Goal: Task Accomplishment & Management: Use online tool/utility

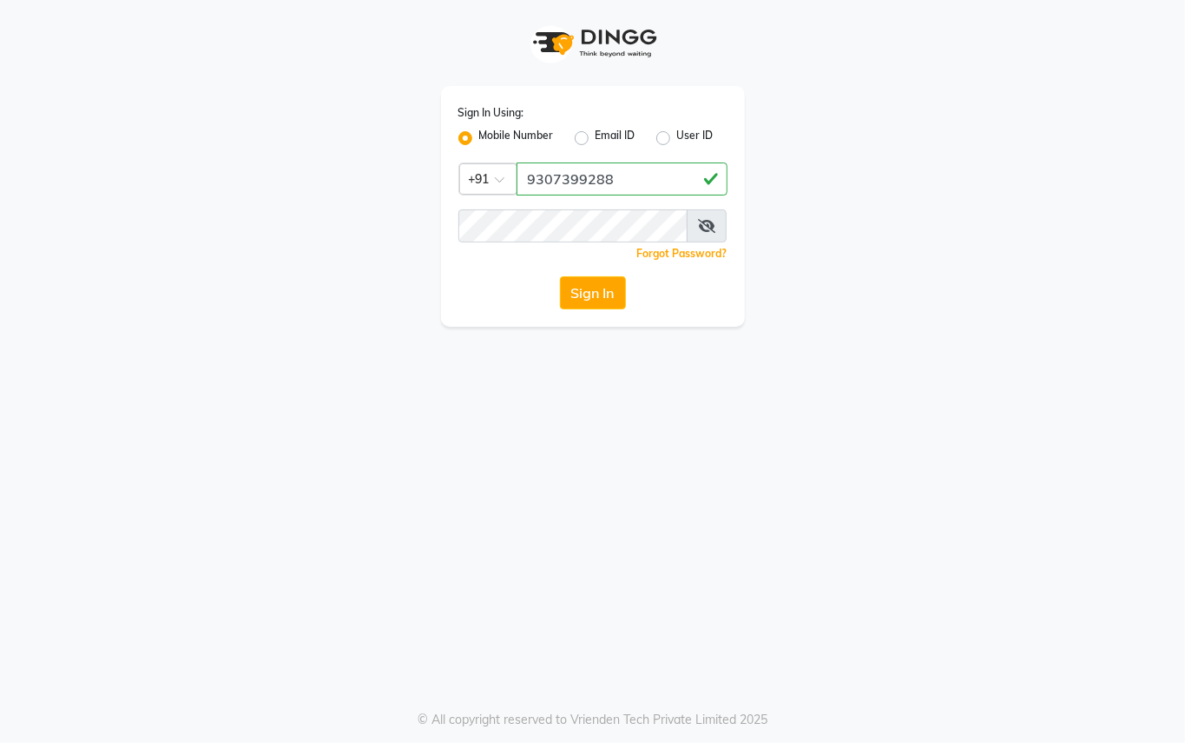
type input "9307399288"
click at [588, 295] on button "Sign In" at bounding box center [593, 292] width 66 height 33
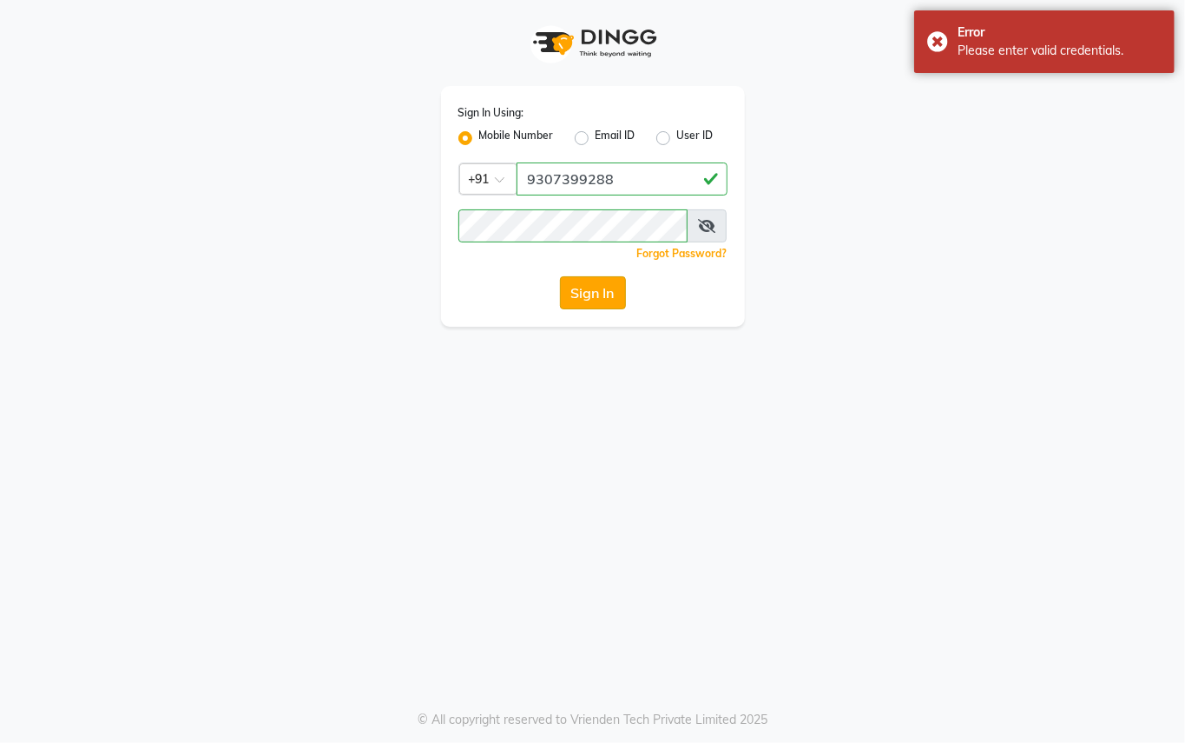
click at [586, 303] on button "Sign In" at bounding box center [593, 292] width 66 height 33
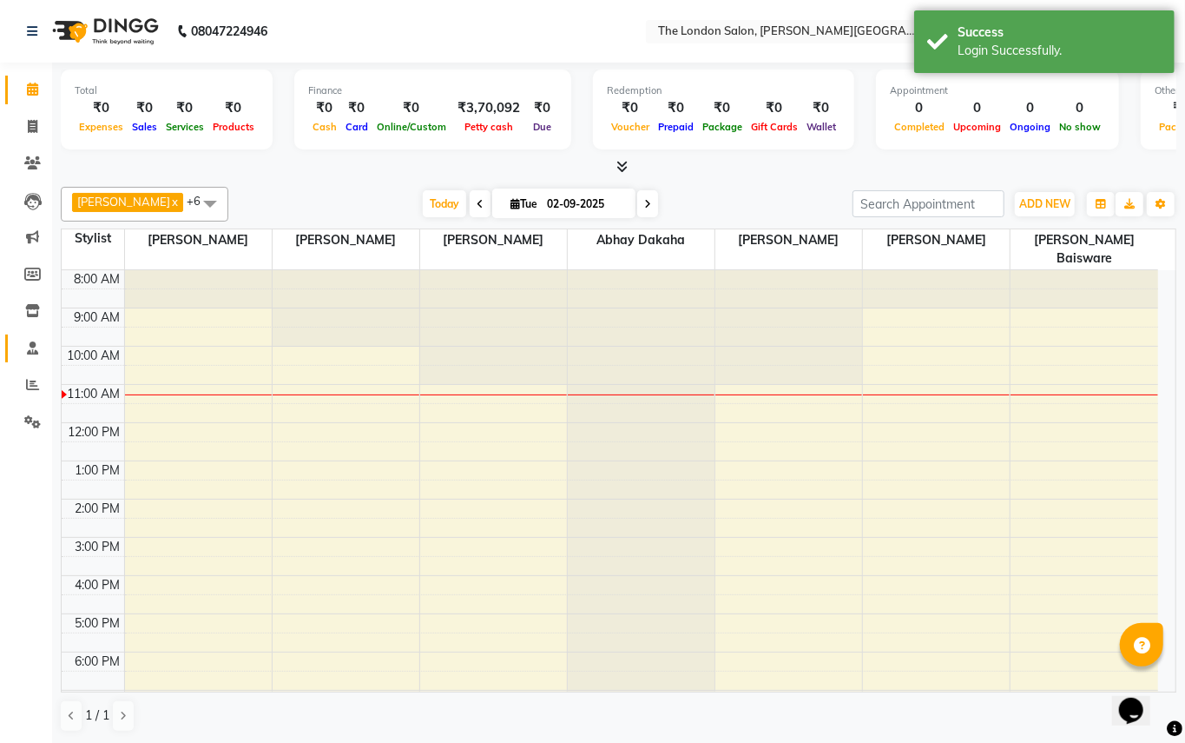
click at [30, 360] on link "Staff" at bounding box center [26, 348] width 42 height 29
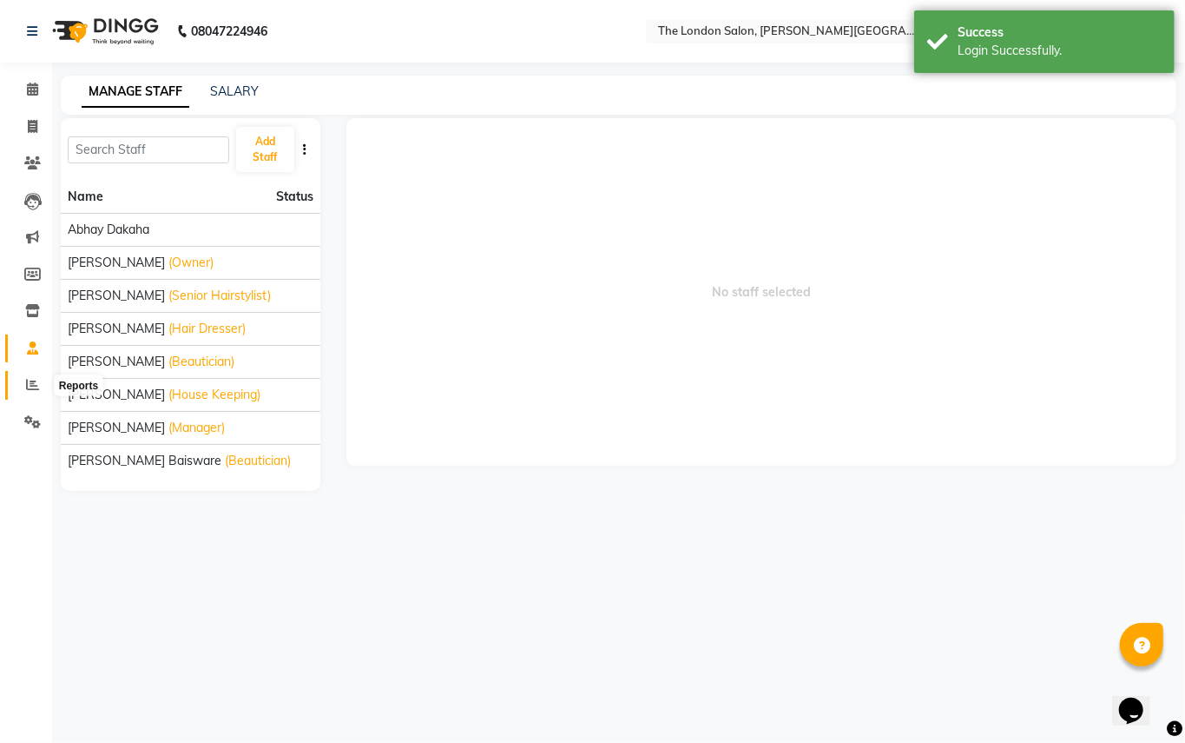
click at [18, 380] on span at bounding box center [32, 385] width 30 height 20
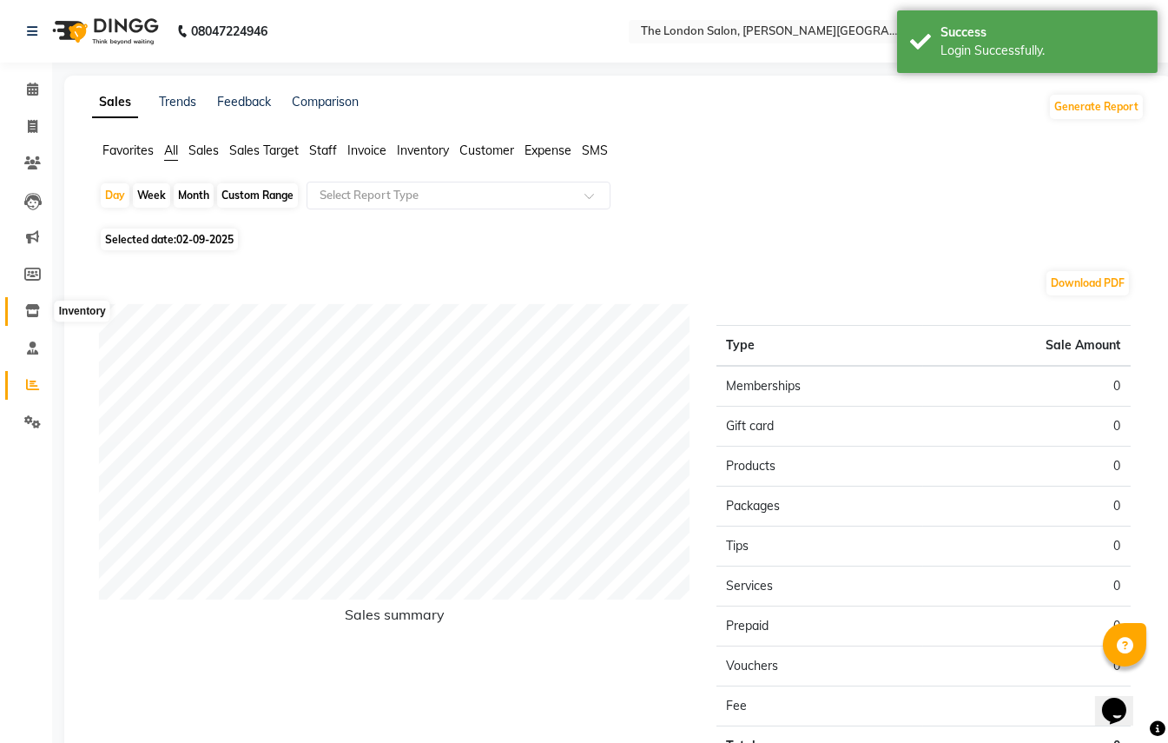
click at [19, 306] on span at bounding box center [32, 311] width 30 height 20
select select
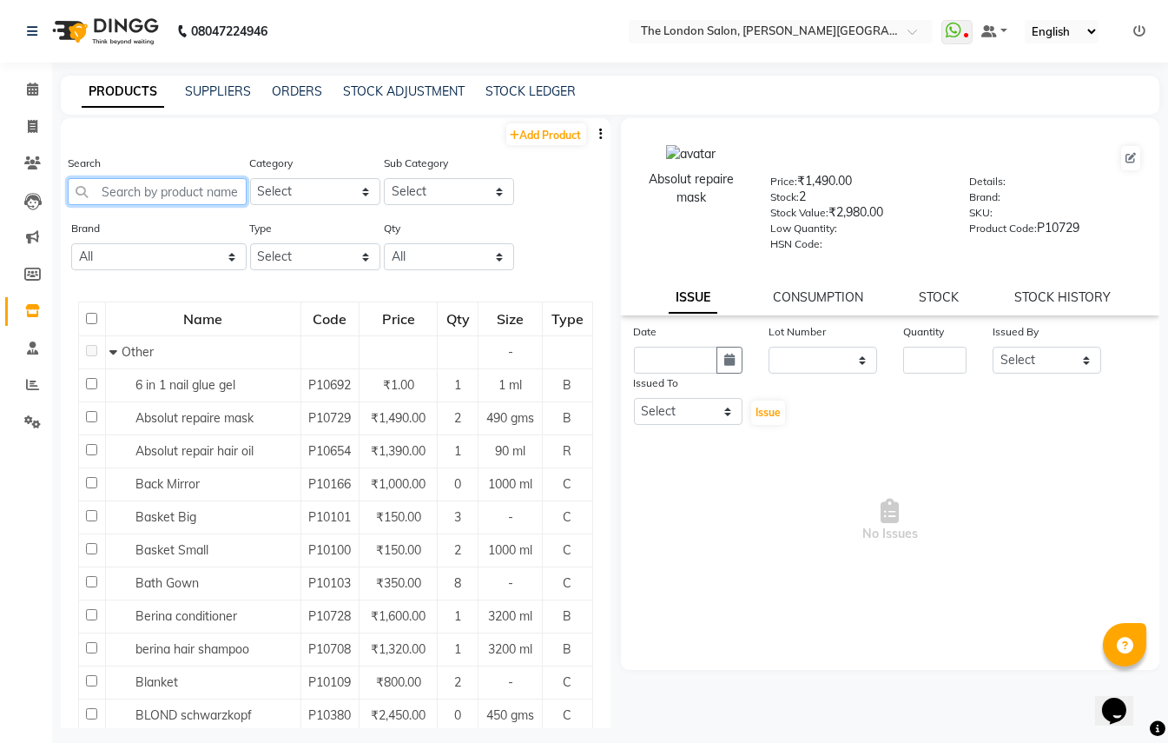
click at [151, 194] on input "text" at bounding box center [157, 191] width 179 height 27
type input "l"
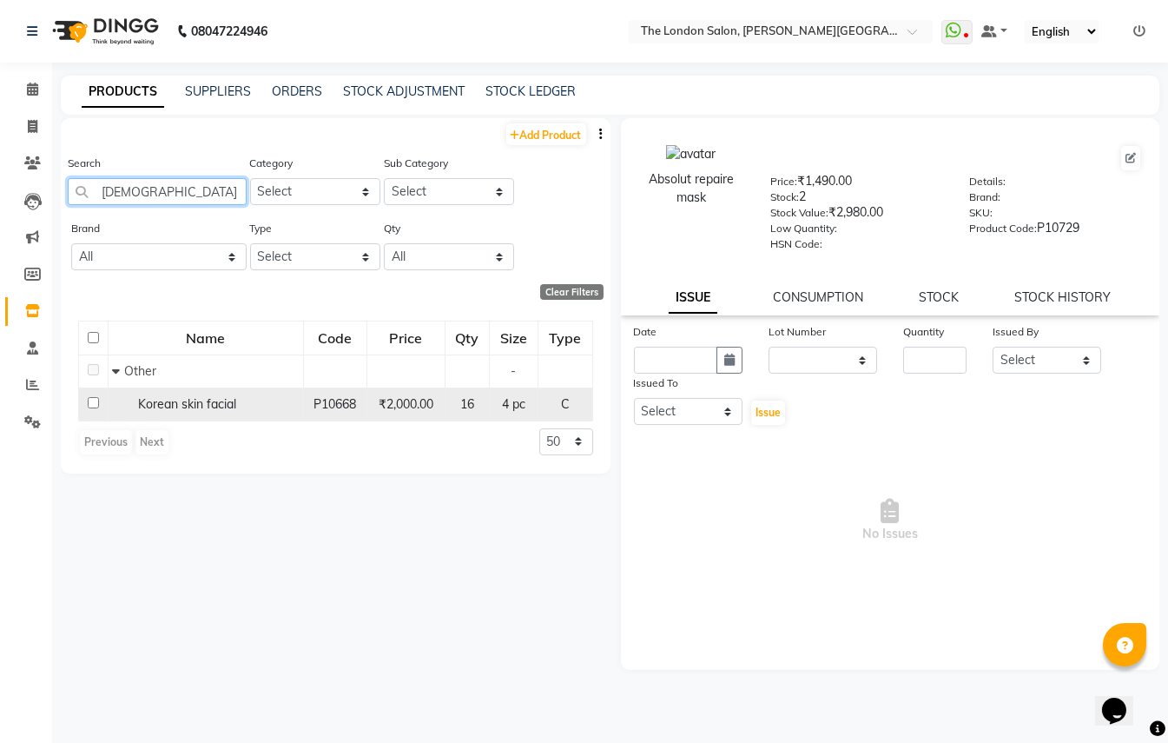
type input "[DEMOGRAPHIC_DATA]"
click at [94, 401] on input "checkbox" at bounding box center [93, 402] width 11 height 11
checkbox input "true"
select select
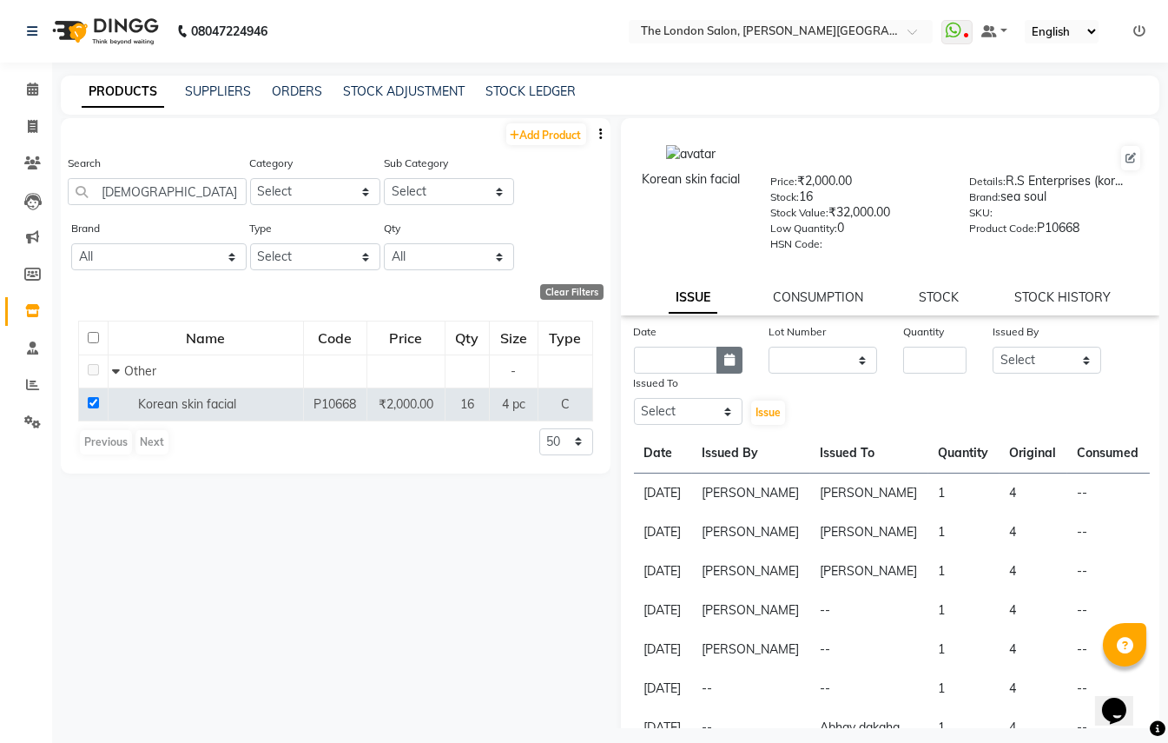
click at [719, 367] on button "button" at bounding box center [730, 360] width 26 height 27
select select "9"
select select "2025"
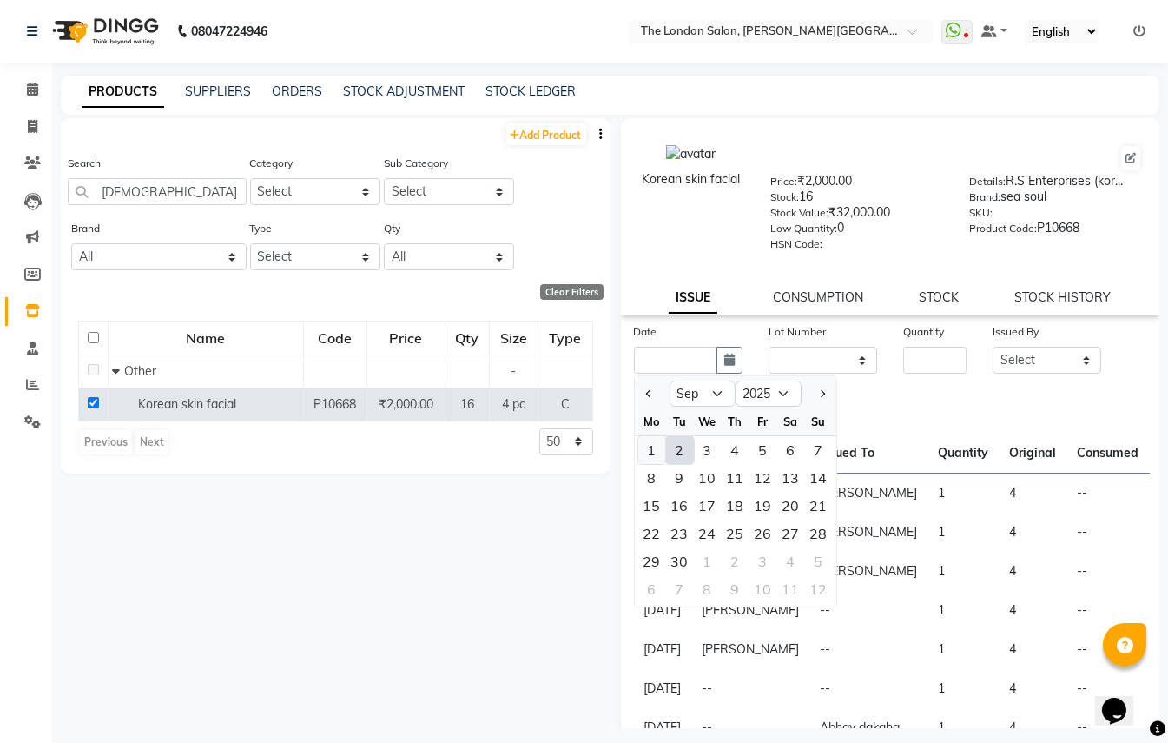
click at [651, 449] on div "1" at bounding box center [652, 450] width 28 height 28
type input "[DATE]"
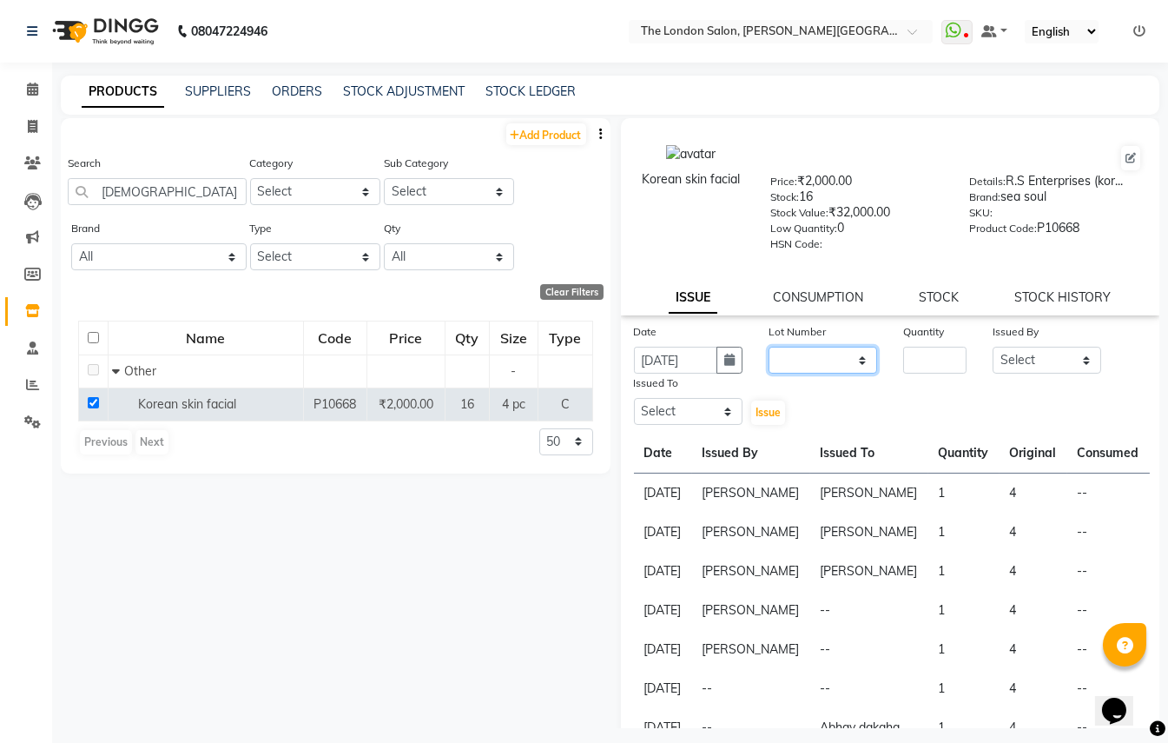
click at [822, 370] on select "None" at bounding box center [823, 360] width 109 height 27
select select "0: null"
click at [769, 347] on select "None" at bounding box center [823, 360] width 109 height 27
click at [953, 358] on input "number" at bounding box center [934, 360] width 63 height 27
type input "1"
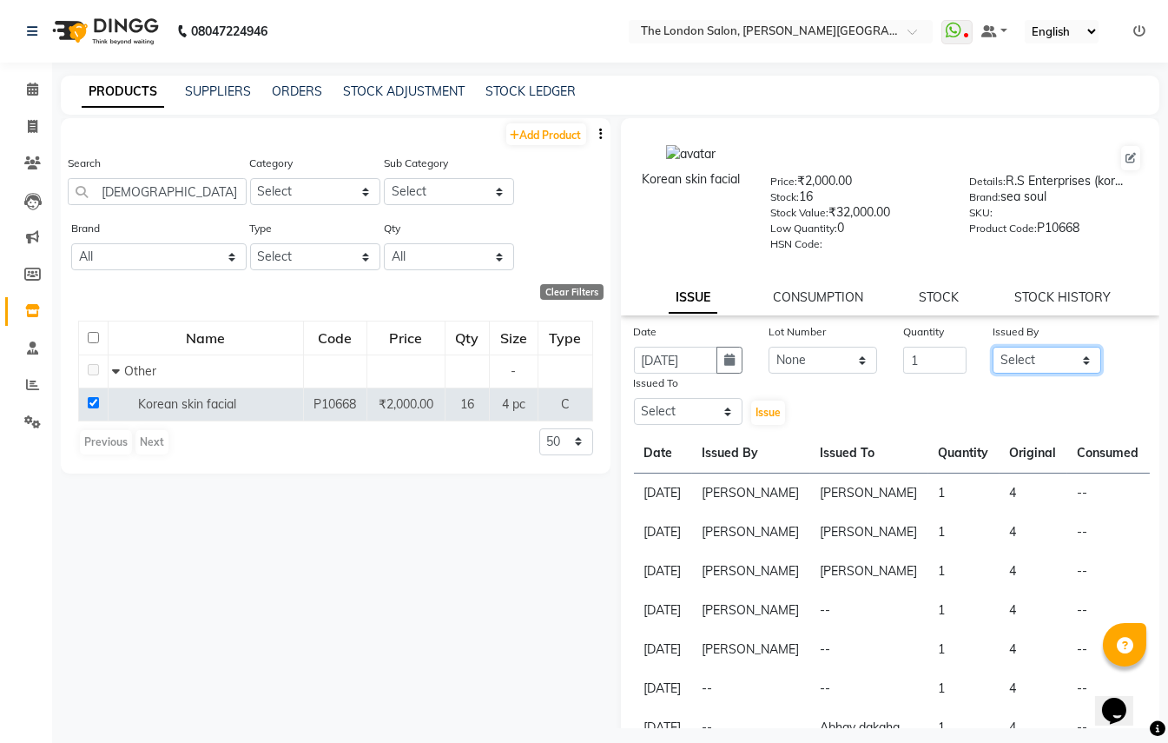
click at [1000, 359] on select "Select Abhay dakaha [PERSON_NAME] Akash [PERSON_NAME] [PERSON_NAME] [PERSON_NAM…" at bounding box center [1047, 360] width 109 height 27
select select "82559"
click at [993, 347] on select "Select Abhay dakaha [PERSON_NAME] Akash [PERSON_NAME] [PERSON_NAME] [PERSON_NAM…" at bounding box center [1047, 360] width 109 height 27
click at [706, 409] on select "Select Abhay dakaha [PERSON_NAME] Akash [PERSON_NAME] [PERSON_NAME] [PERSON_NAM…" at bounding box center [688, 411] width 109 height 27
select select "83848"
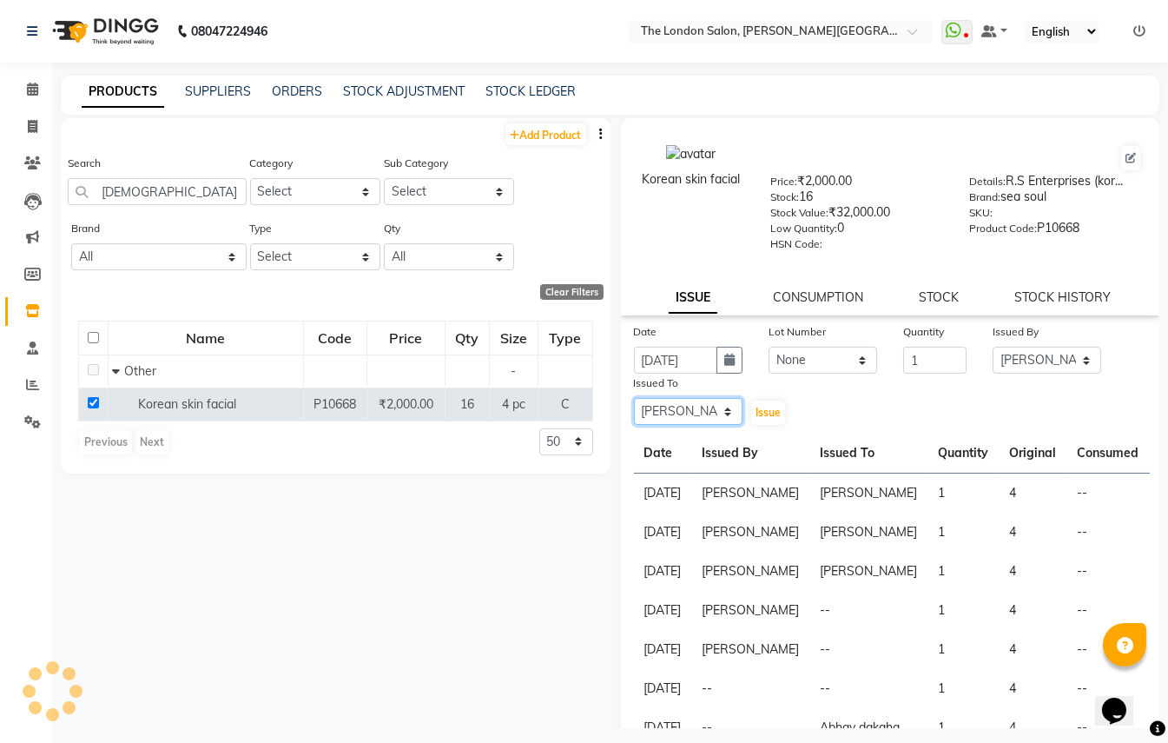
click at [634, 399] on select "Select Abhay dakaha [PERSON_NAME] Akash [PERSON_NAME] [PERSON_NAME] [PERSON_NAM…" at bounding box center [688, 411] width 109 height 27
click at [759, 414] on span "Issue" at bounding box center [768, 412] width 25 height 13
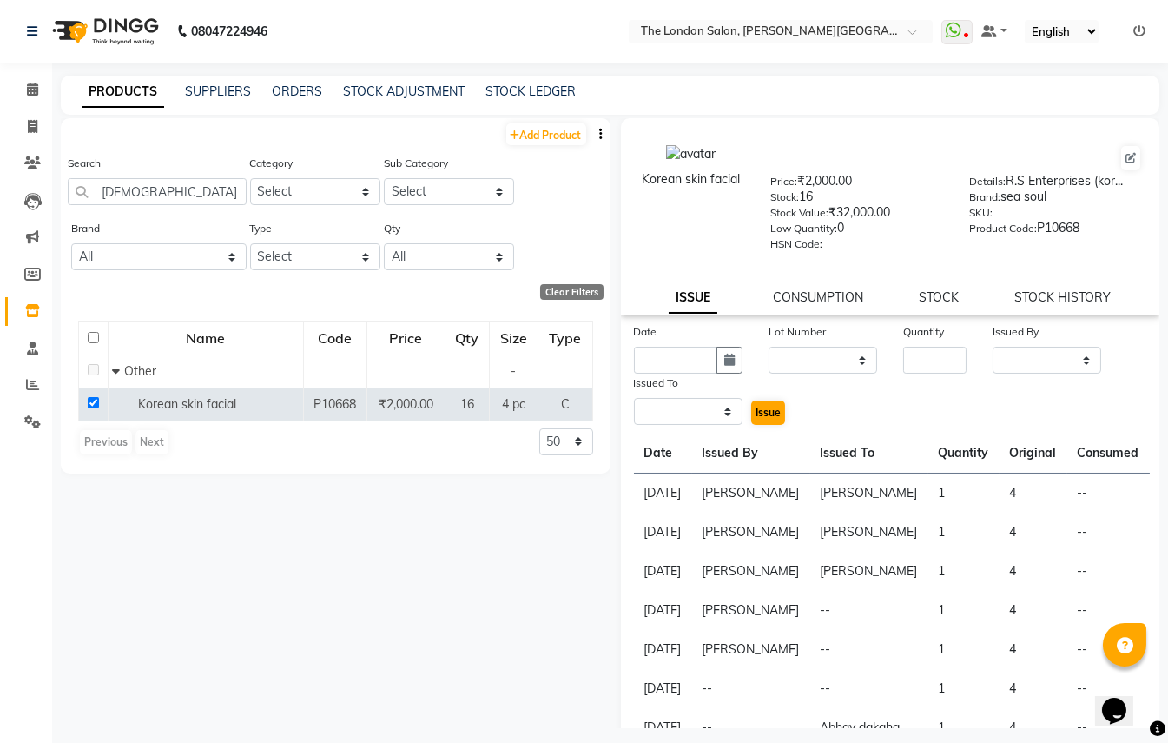
select select
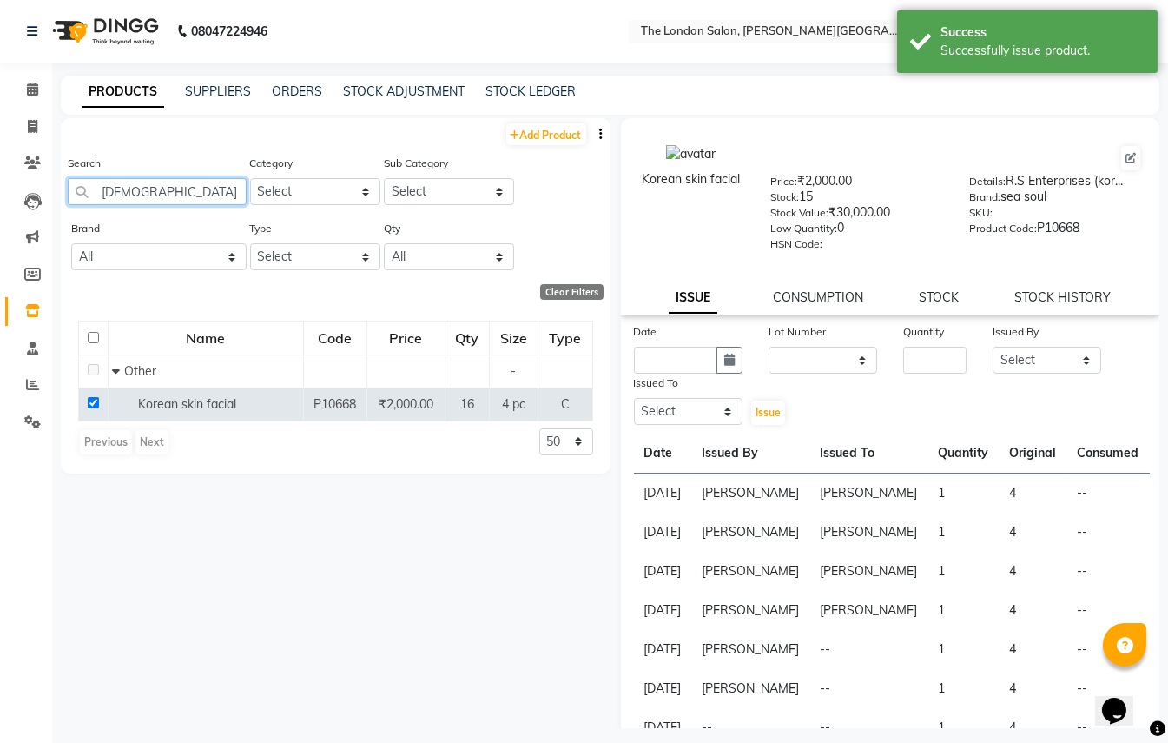
click at [215, 187] on input "[DEMOGRAPHIC_DATA]" at bounding box center [157, 191] width 179 height 27
type input "k"
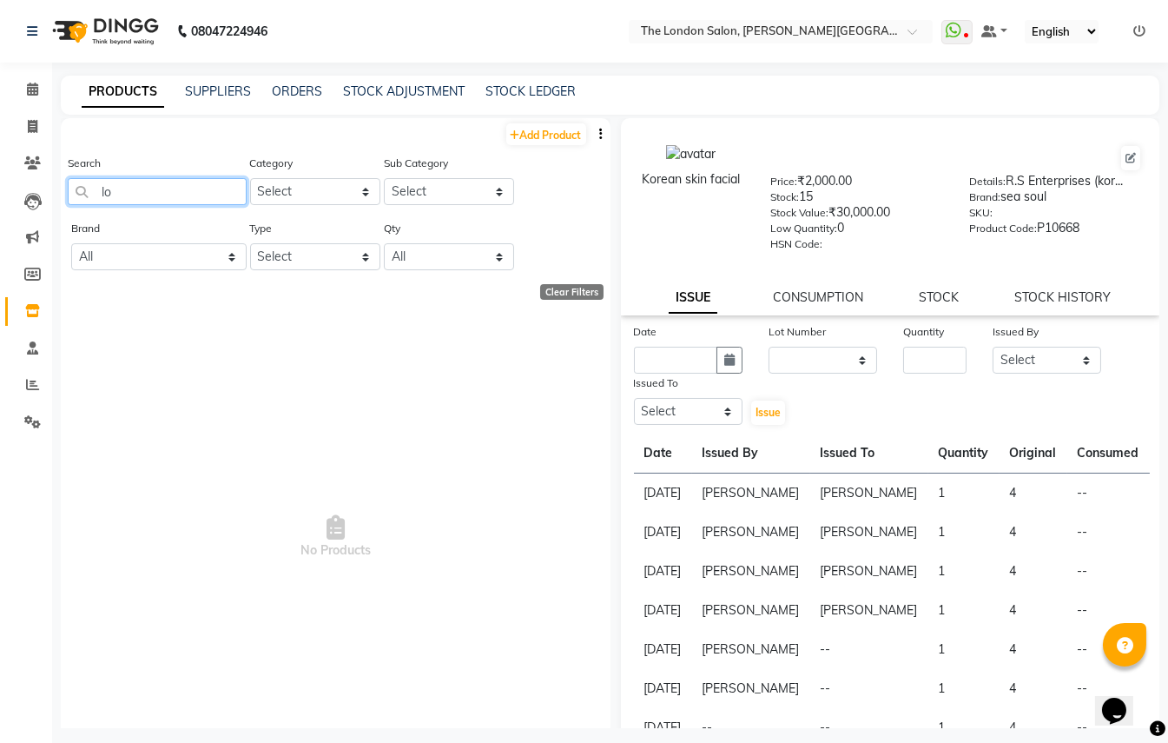
type input "l"
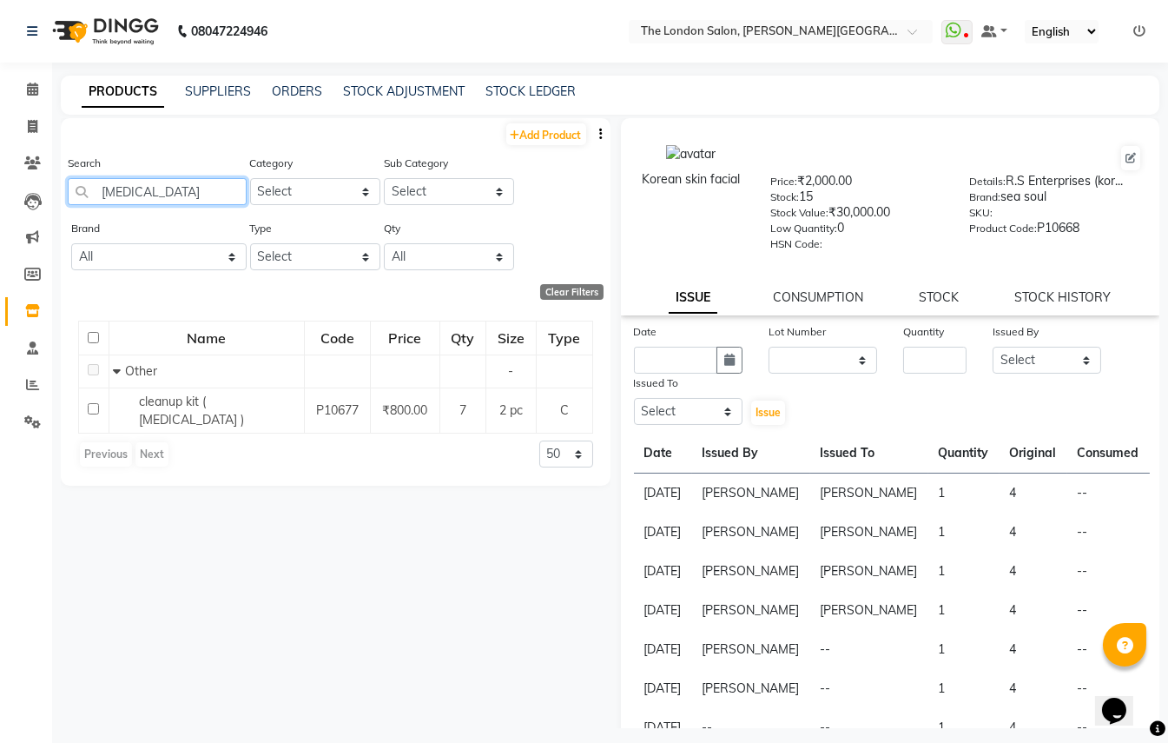
drag, startPoint x: 201, startPoint y: 193, endPoint x: 205, endPoint y: 179, distance: 14.3
click at [205, 179] on input "[MEDICAL_DATA]" at bounding box center [157, 191] width 179 height 27
type input "d"
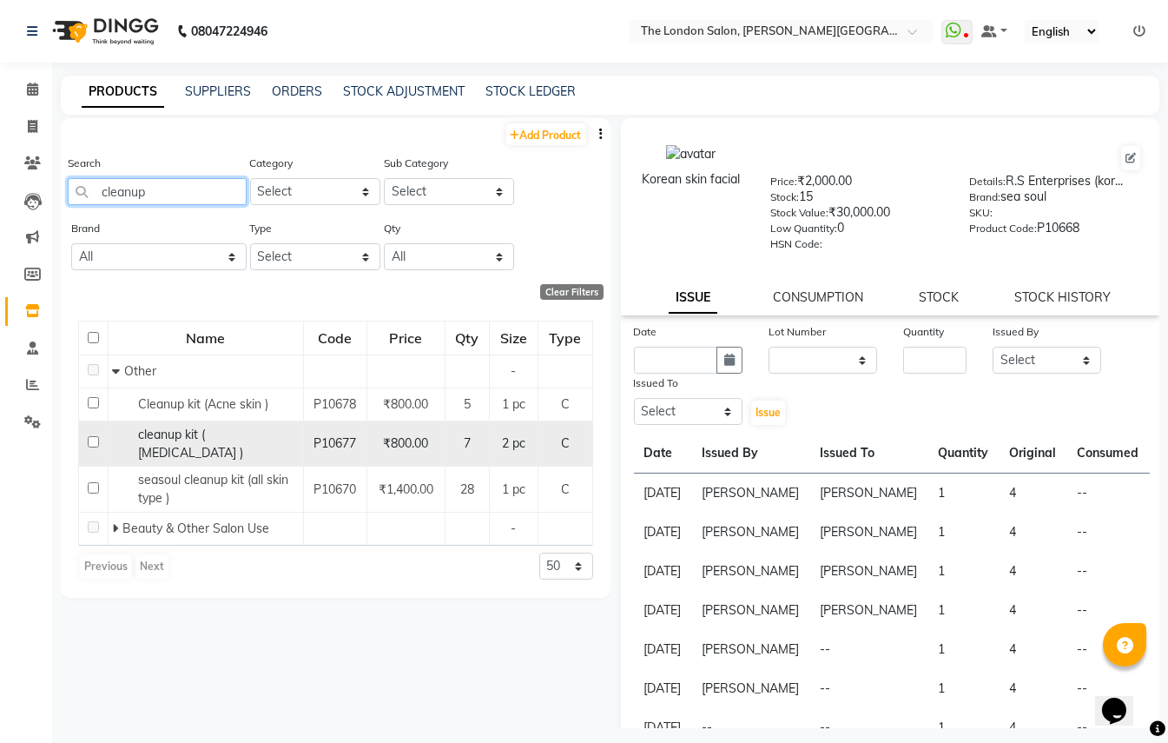
type input "cleanup"
click at [94, 436] on input "checkbox" at bounding box center [93, 441] width 11 height 11
checkbox input "true"
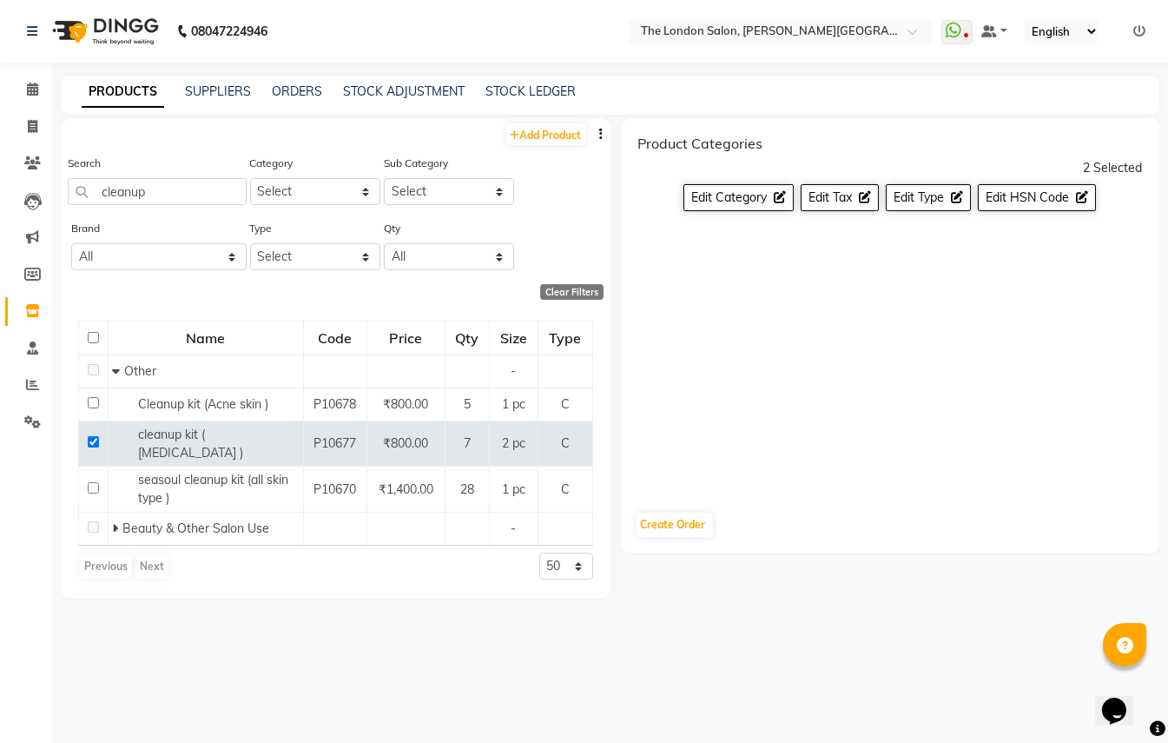
click at [1100, 167] on div "2 Selected" at bounding box center [1112, 168] width 59 height 18
click at [670, 512] on button "Create Order" at bounding box center [675, 524] width 76 height 24
select select "true"
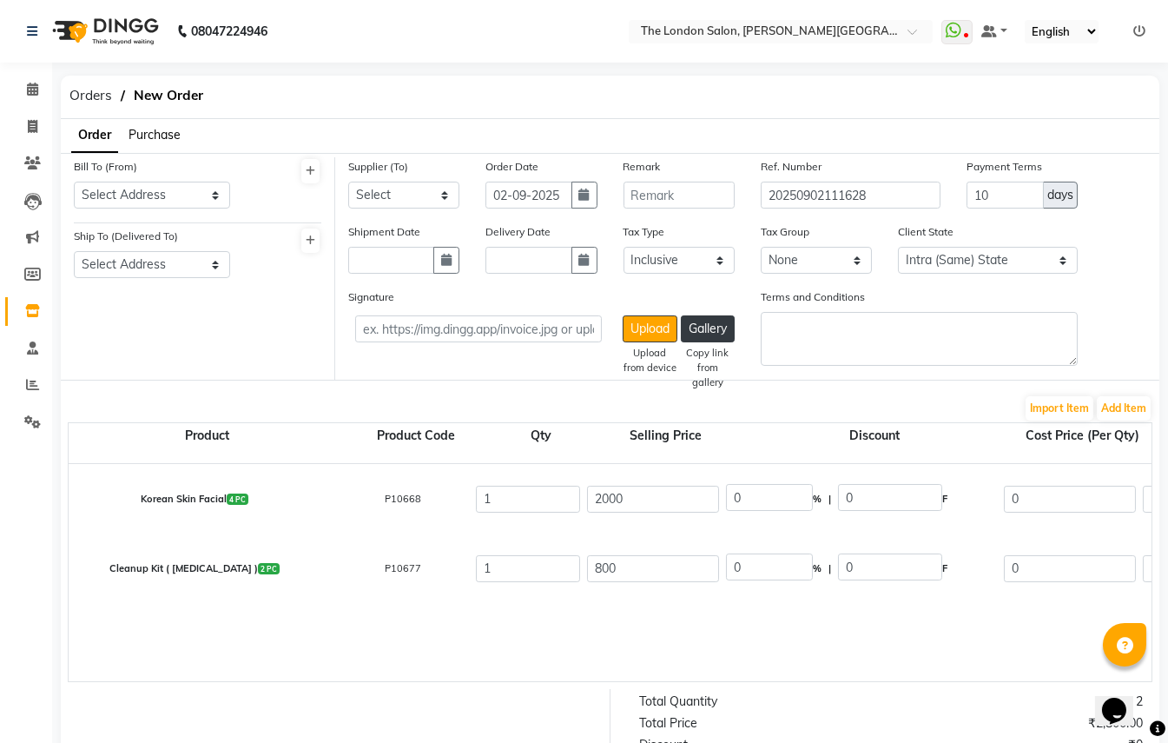
select select "1805"
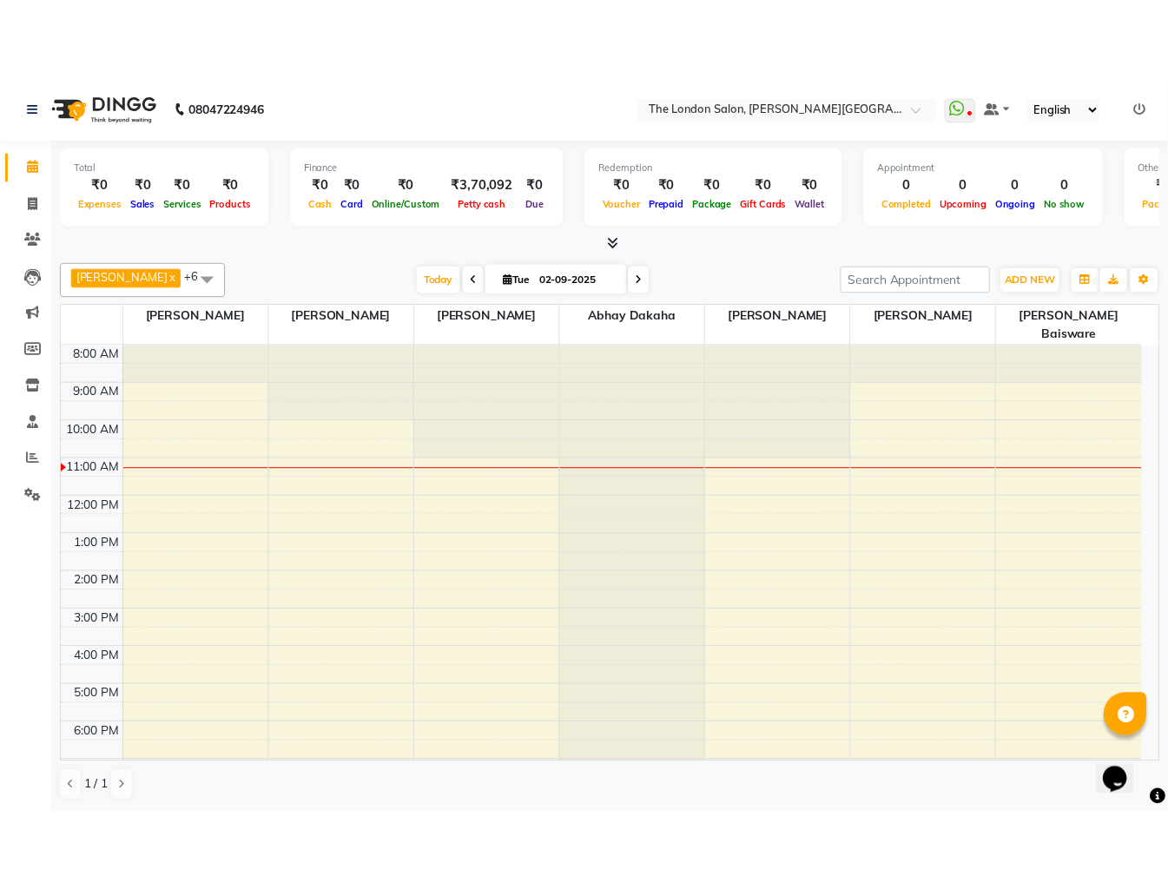
scroll to position [63, 0]
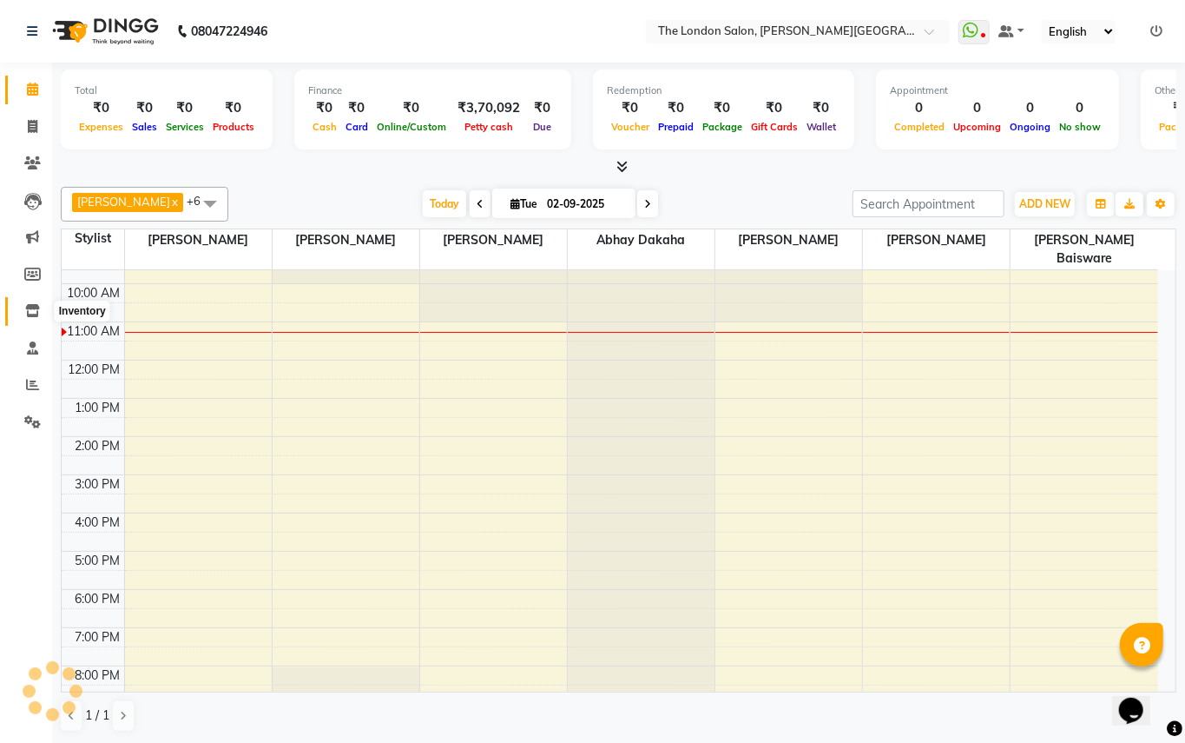
click at [26, 307] on icon at bounding box center [32, 310] width 15 height 13
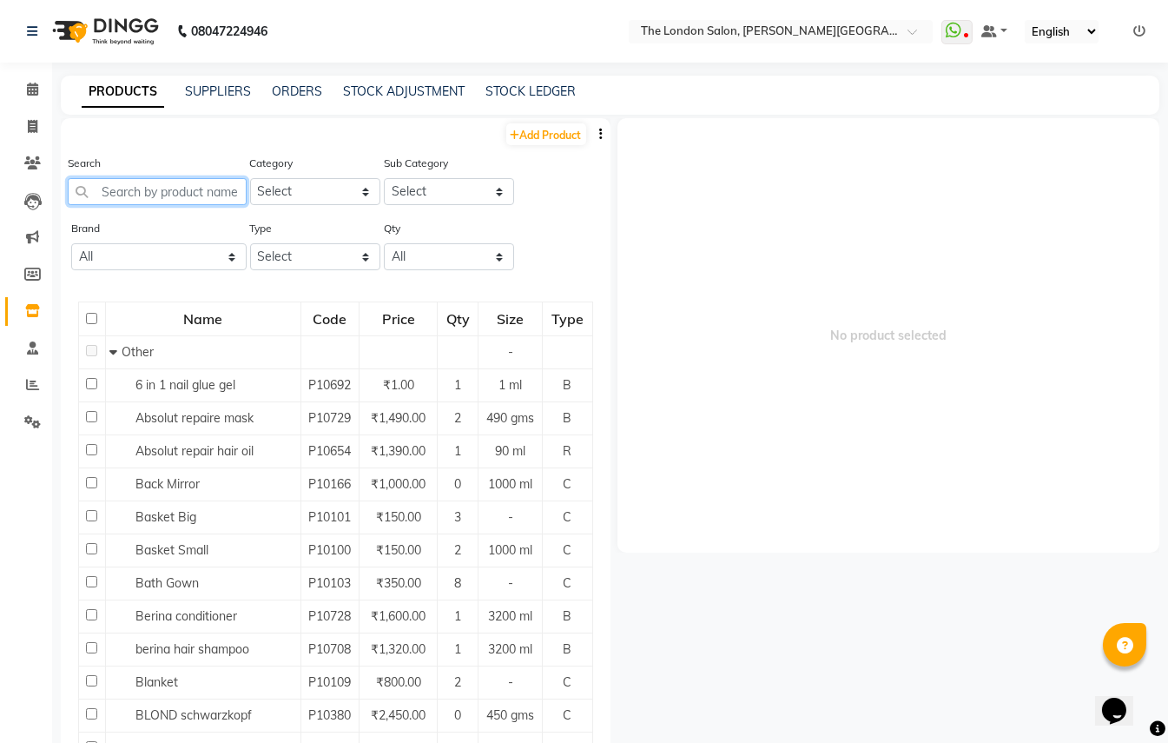
click at [163, 193] on input "text" at bounding box center [157, 191] width 179 height 27
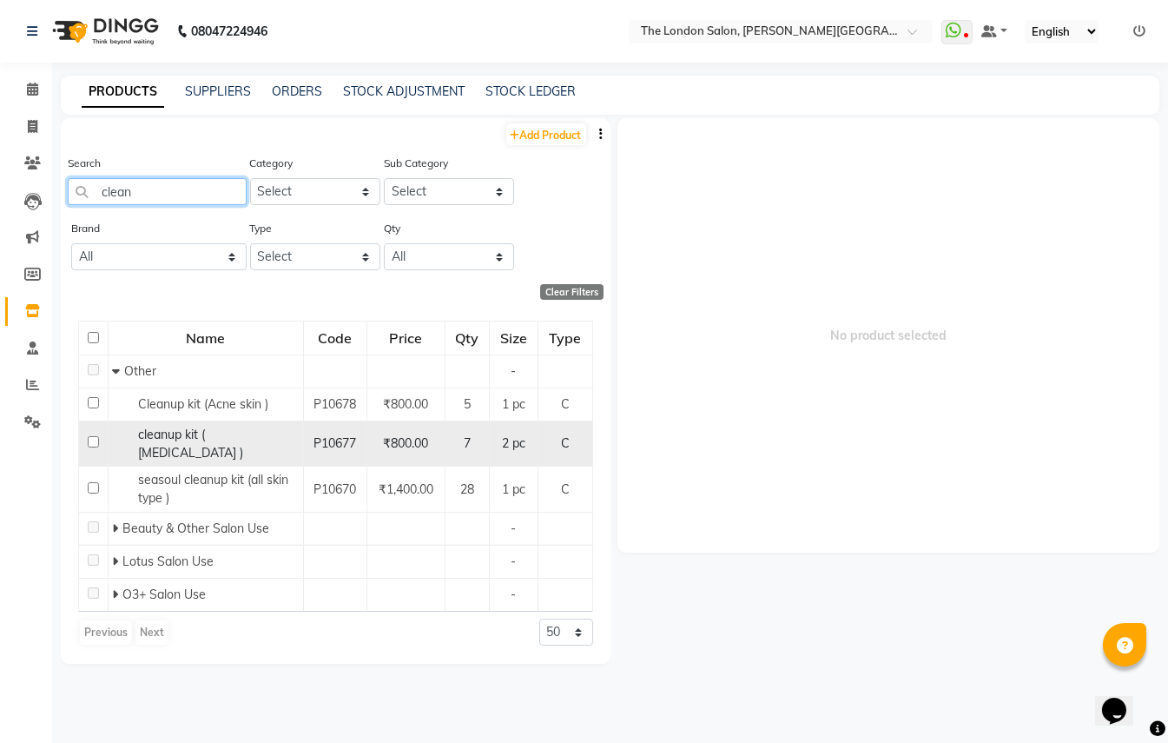
type input "clean"
click at [90, 437] on input "checkbox" at bounding box center [93, 441] width 11 height 11
checkbox input "true"
select select
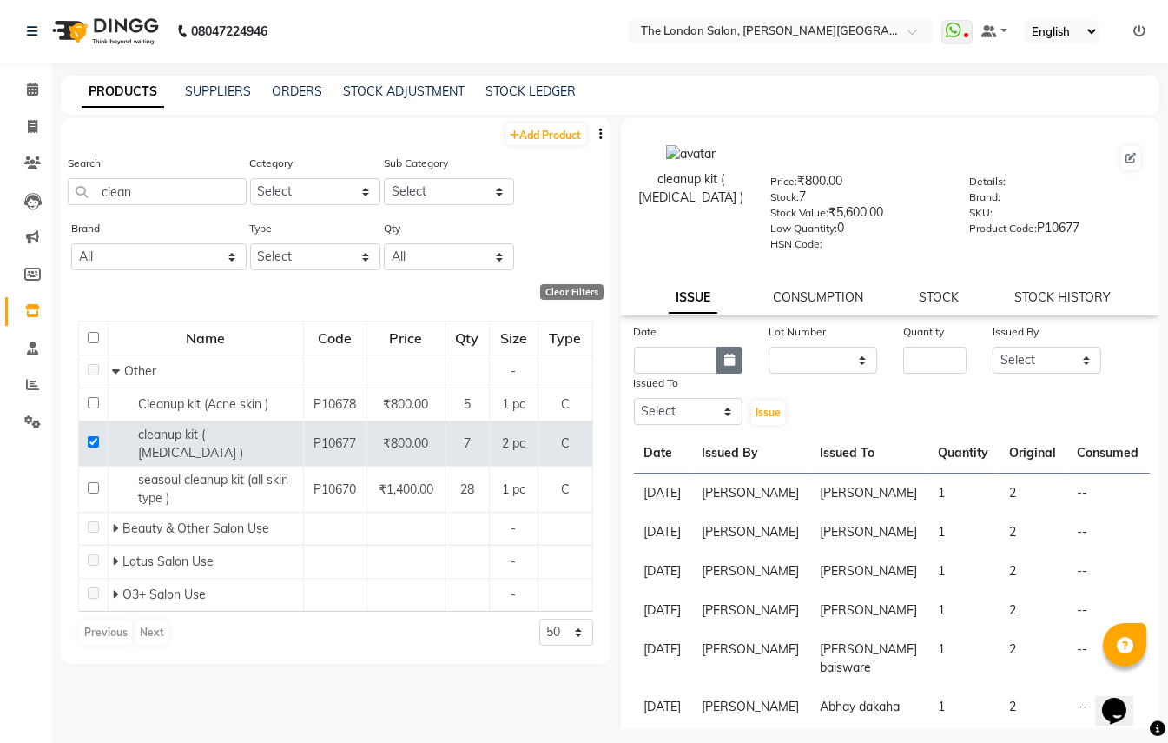
click at [724, 363] on icon "button" at bounding box center [729, 359] width 10 height 12
select select "9"
select select "2025"
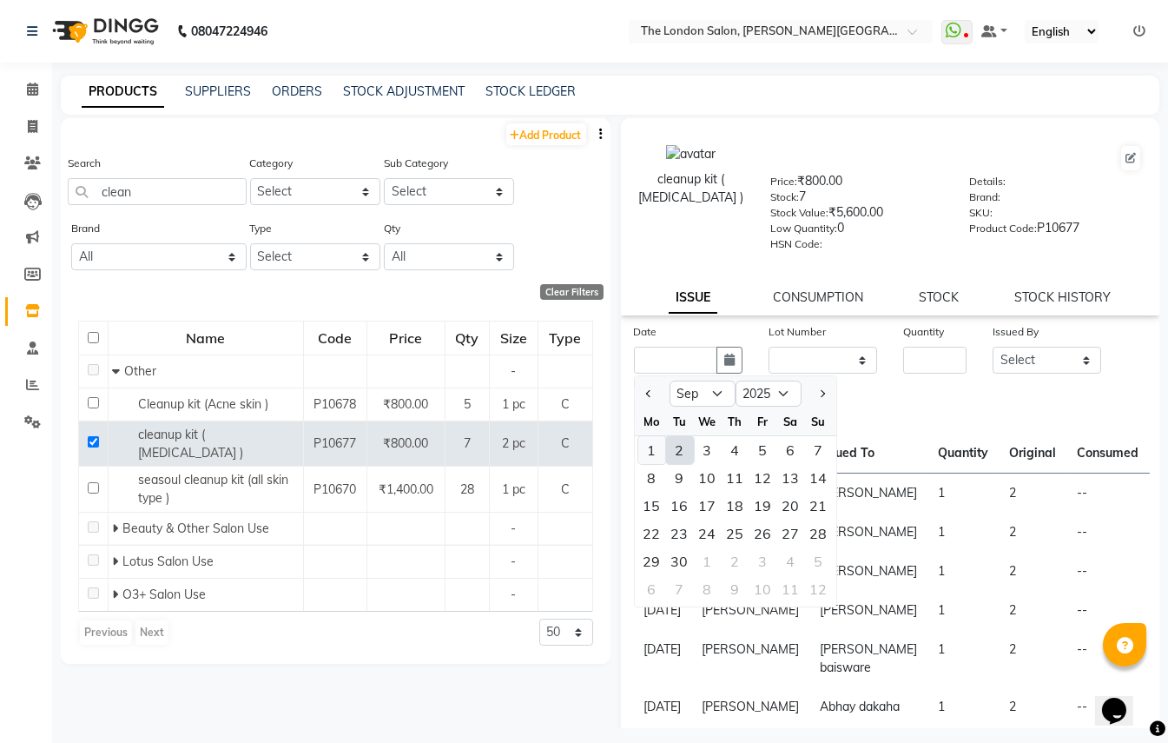
click at [647, 450] on div "1" at bounding box center [652, 450] width 28 height 28
type input "[DATE]"
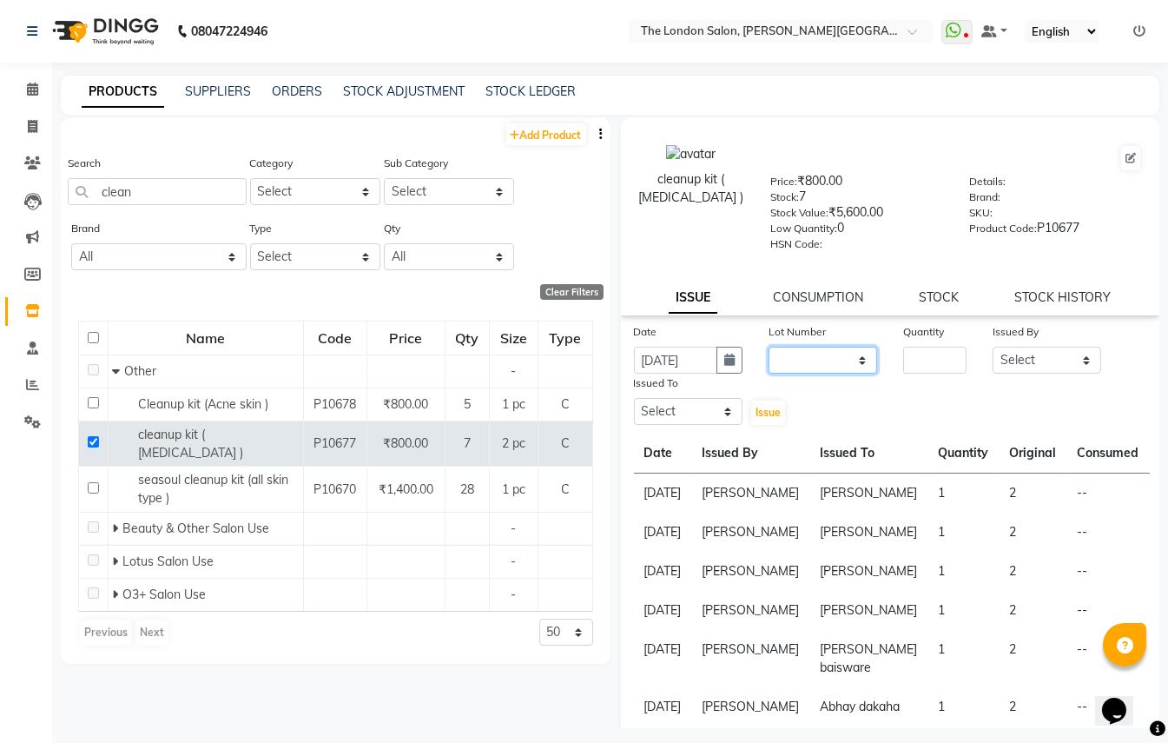
click at [816, 362] on select "None" at bounding box center [823, 360] width 109 height 27
select select "0: null"
click at [769, 347] on select "None" at bounding box center [823, 360] width 109 height 27
click at [903, 353] on input "number" at bounding box center [934, 360] width 63 height 27
type input "1"
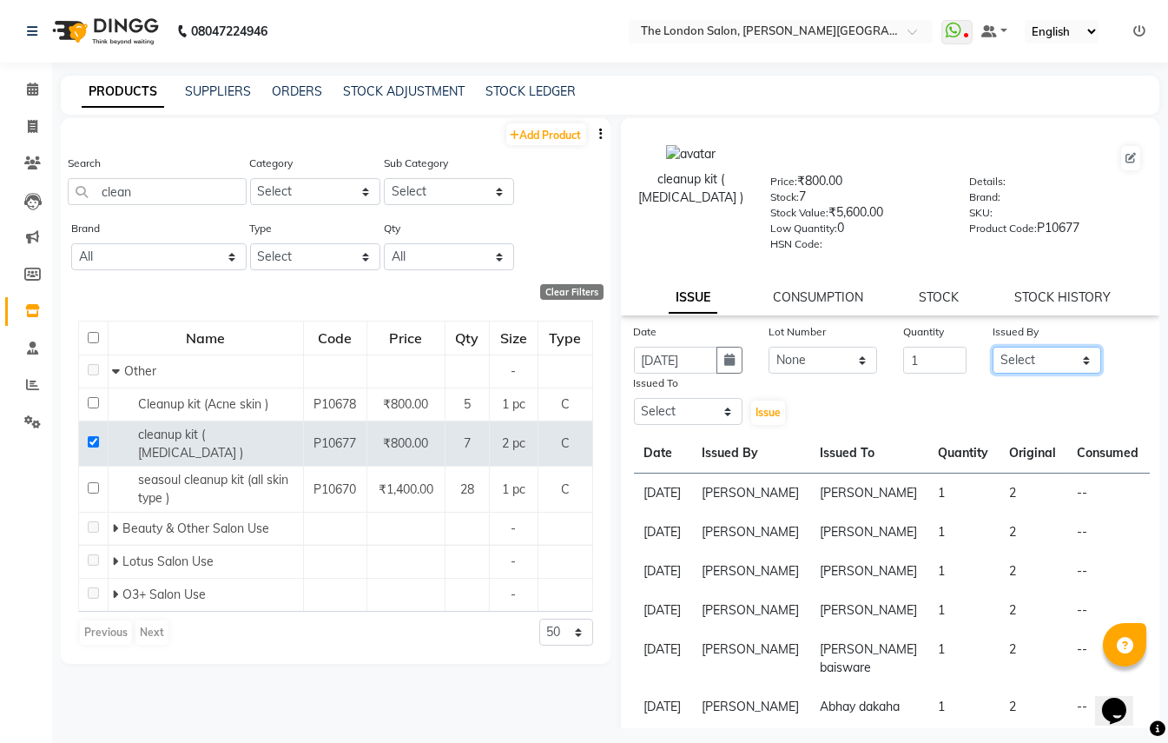
click at [1062, 353] on select "Select Abhay dakaha [PERSON_NAME] Akash [PERSON_NAME] [PERSON_NAME] [PERSON_NAM…" at bounding box center [1047, 360] width 109 height 27
select select "82559"
click at [993, 347] on select "Select Abhay dakaha [PERSON_NAME] Akash [PERSON_NAME] [PERSON_NAME] [PERSON_NAM…" at bounding box center [1047, 360] width 109 height 27
click at [704, 409] on select "Select Abhay dakaha [PERSON_NAME] Akash [PERSON_NAME] [PERSON_NAME] [PERSON_NAM…" at bounding box center [688, 411] width 109 height 27
select select "44005"
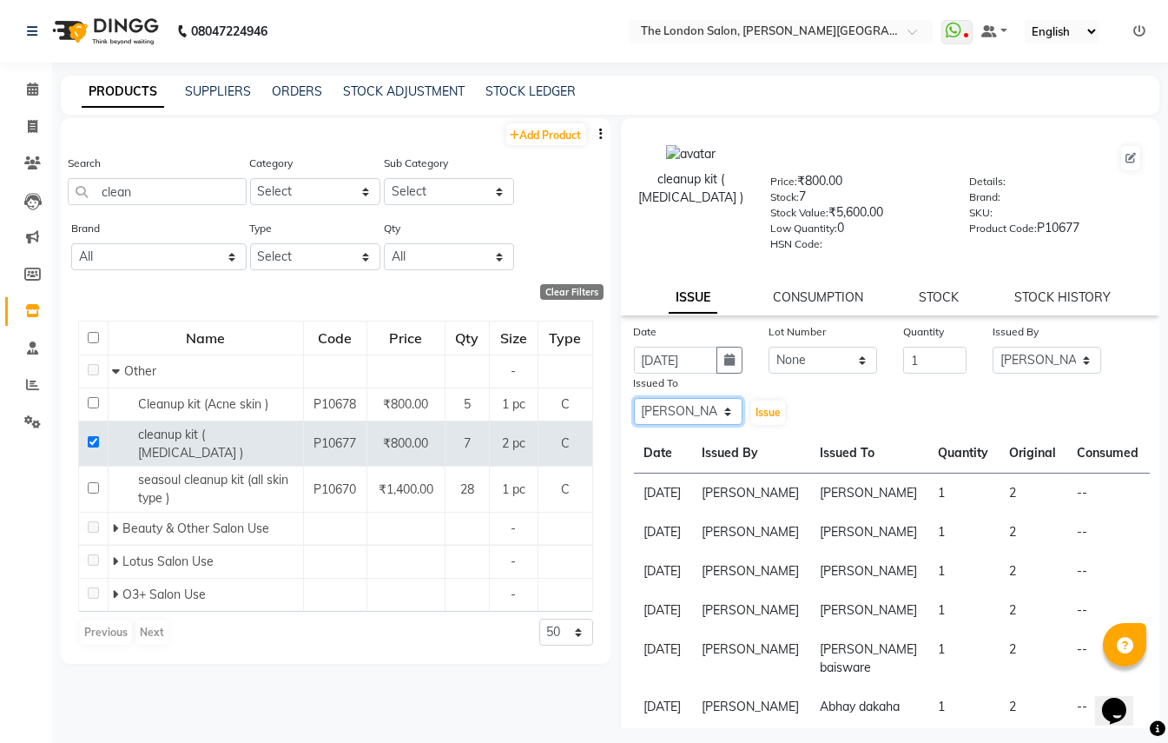
click at [634, 399] on select "Select Abhay dakaha [PERSON_NAME] Akash [PERSON_NAME] [PERSON_NAME] [PERSON_NAM…" at bounding box center [688, 411] width 109 height 27
click at [756, 418] on span "Issue" at bounding box center [768, 412] width 25 height 13
select select
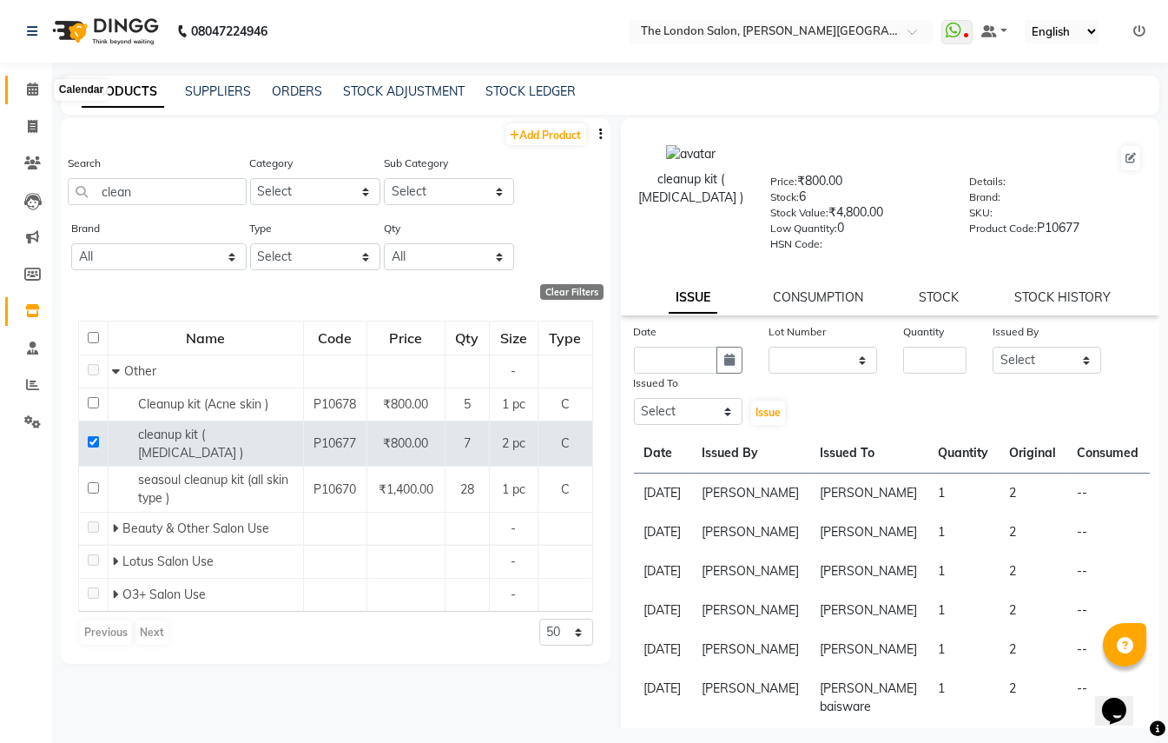
click at [21, 85] on span at bounding box center [32, 90] width 30 height 20
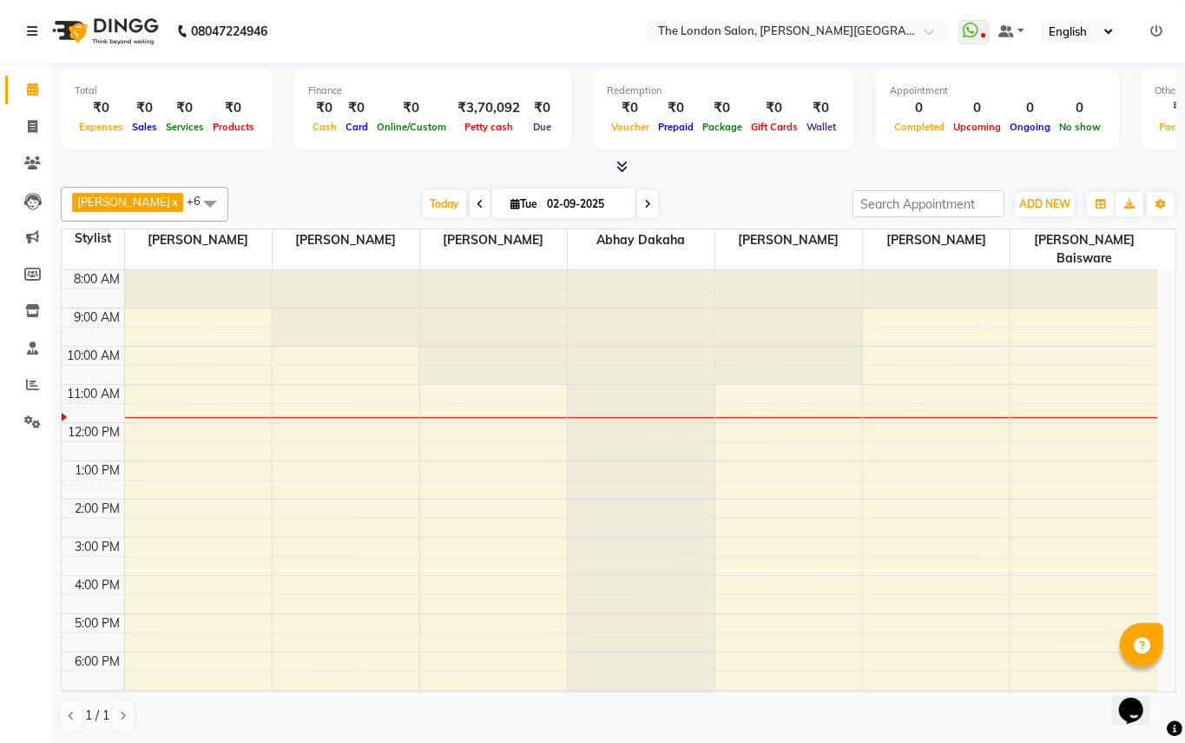
click at [626, 156] on div "Total ₹0 Expenses ₹0 Sales ₹0 Services ₹0 Products Finance ₹0 Cash ₹0 Card ₹0 O…" at bounding box center [619, 120] width 1116 height 114
click at [627, 161] on icon at bounding box center [622, 166] width 11 height 13
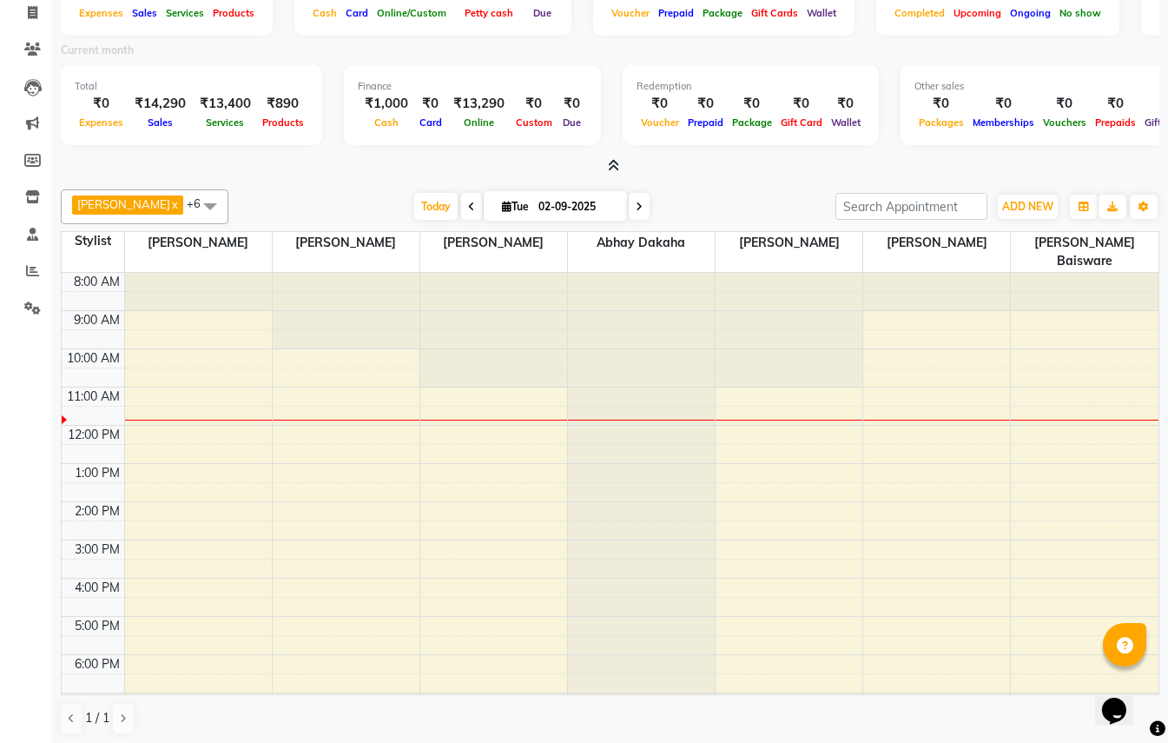
scroll to position [116, 0]
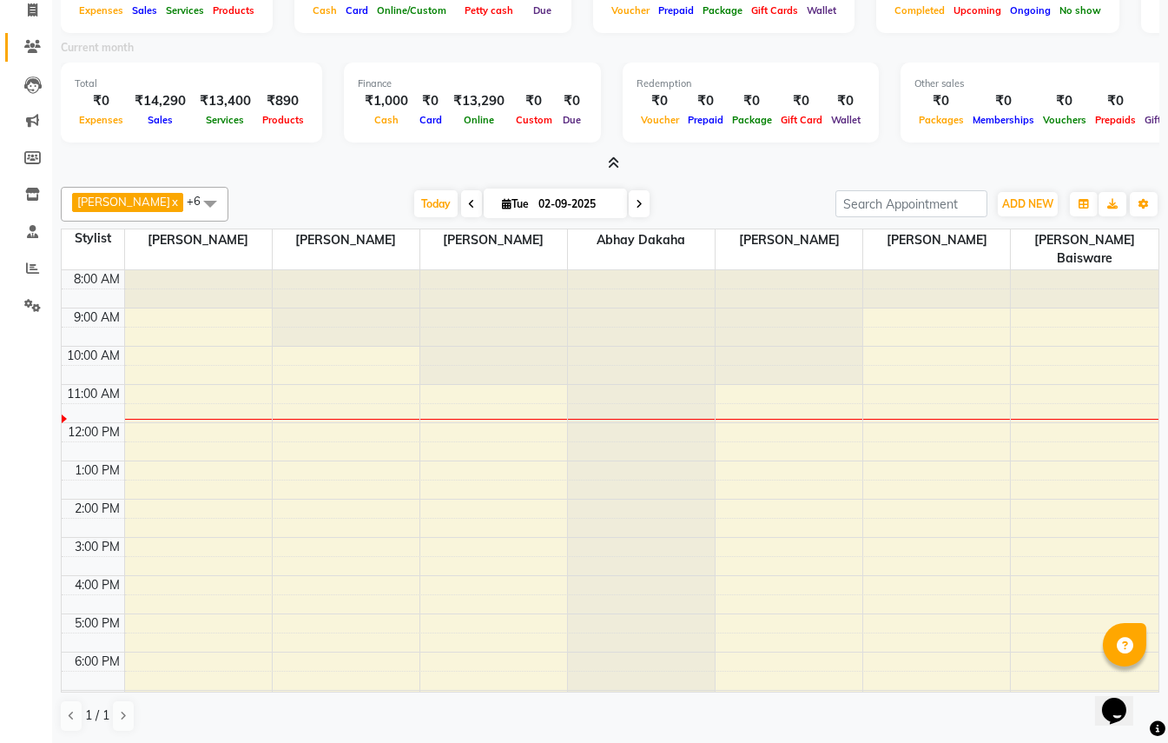
drag, startPoint x: 9, startPoint y: 50, endPoint x: 0, endPoint y: 33, distance: 19.4
drag, startPoint x: 0, startPoint y: 33, endPoint x: 0, endPoint y: -1, distance: 33.9
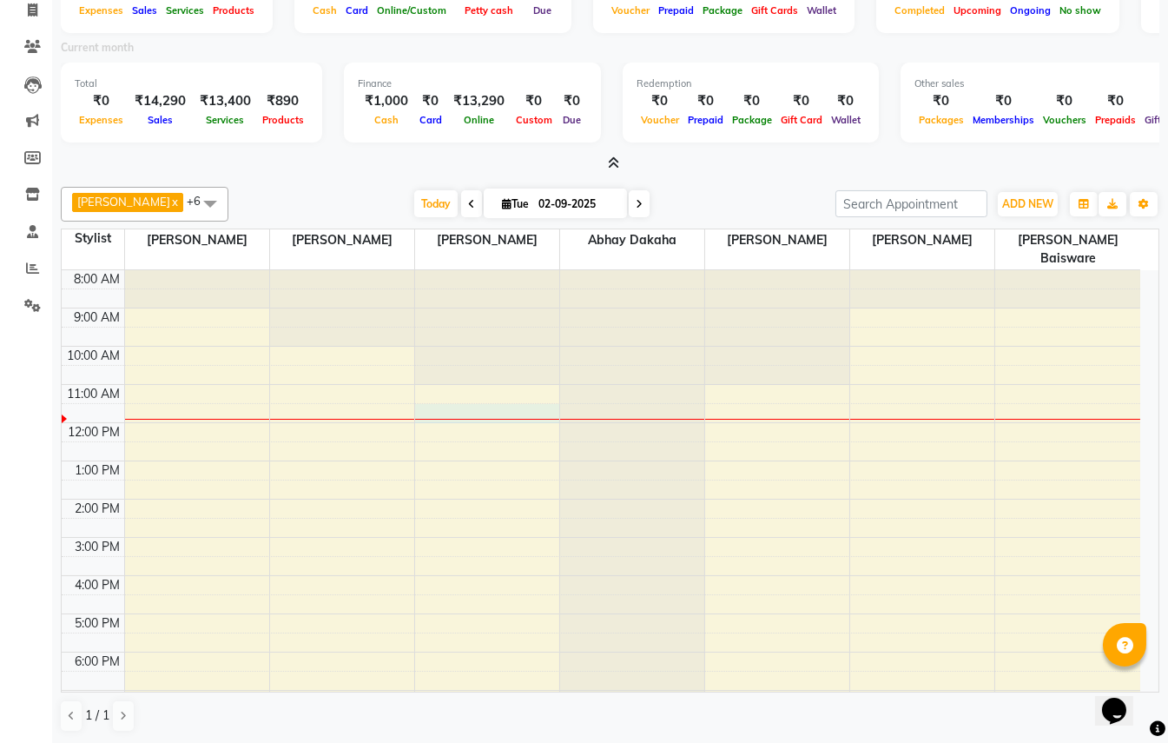
click at [471, 386] on div "8:00 AM 9:00 AM 10:00 AM 11:00 AM 12:00 PM 1:00 PM 2:00 PM 3:00 PM 4:00 PM 5:00…" at bounding box center [601, 537] width 1079 height 534
click at [17, 40] on span at bounding box center [32, 47] width 30 height 20
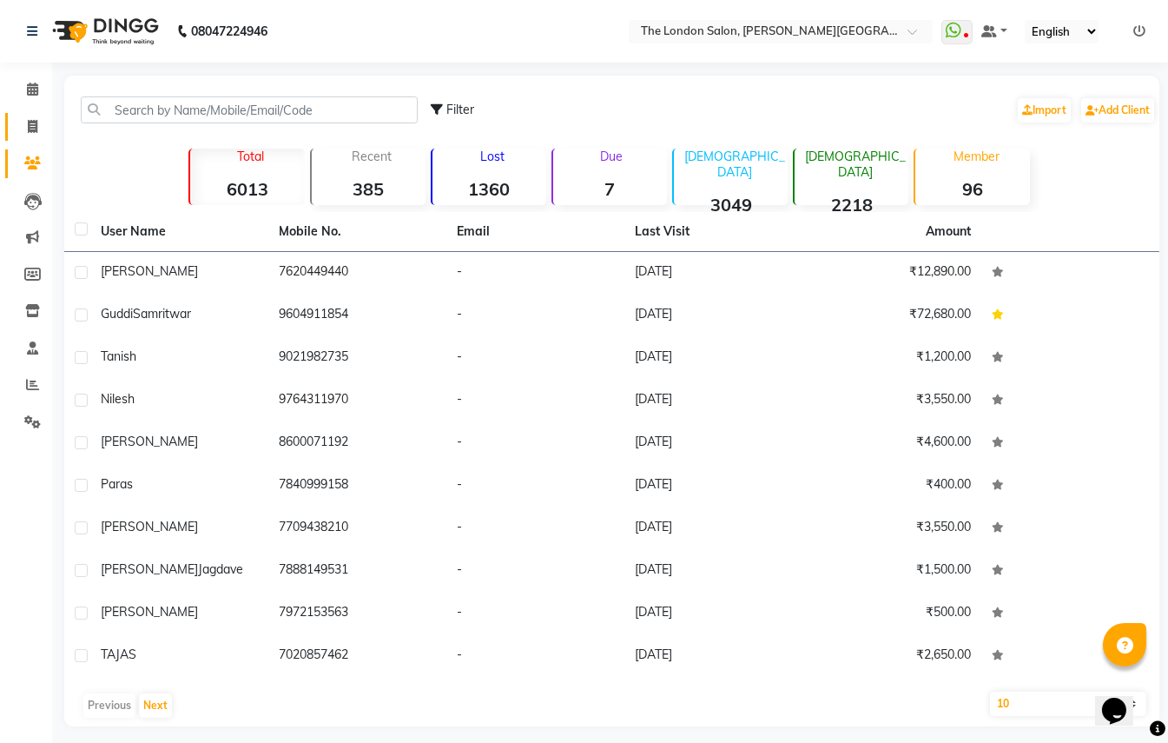
click at [28, 137] on link "Invoice" at bounding box center [26, 127] width 42 height 29
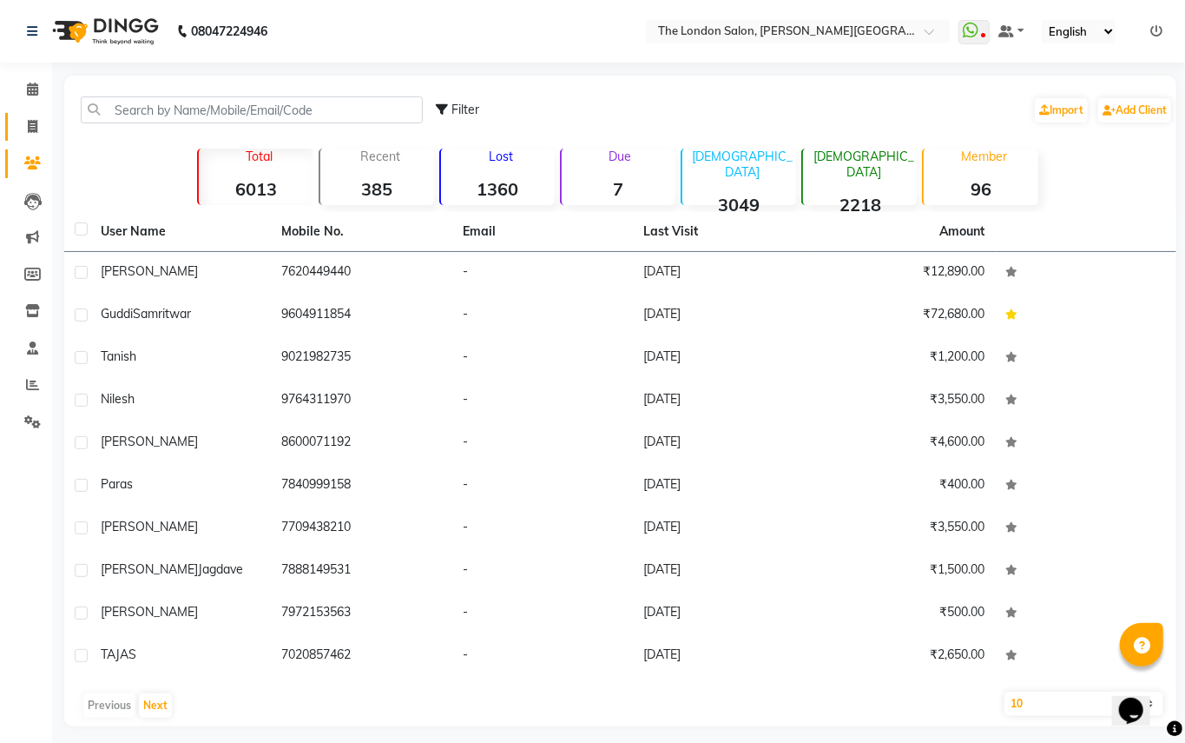
select select "4682"
select select "service"
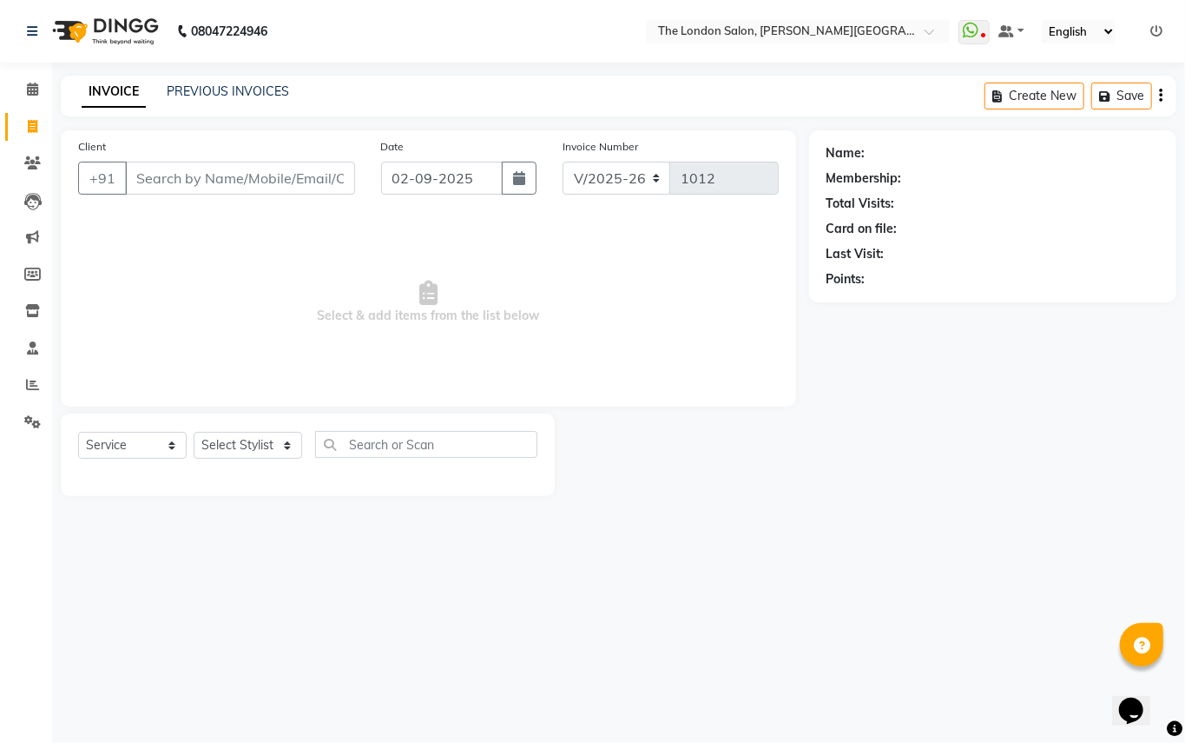
click at [198, 175] on input "Client" at bounding box center [240, 178] width 230 height 33
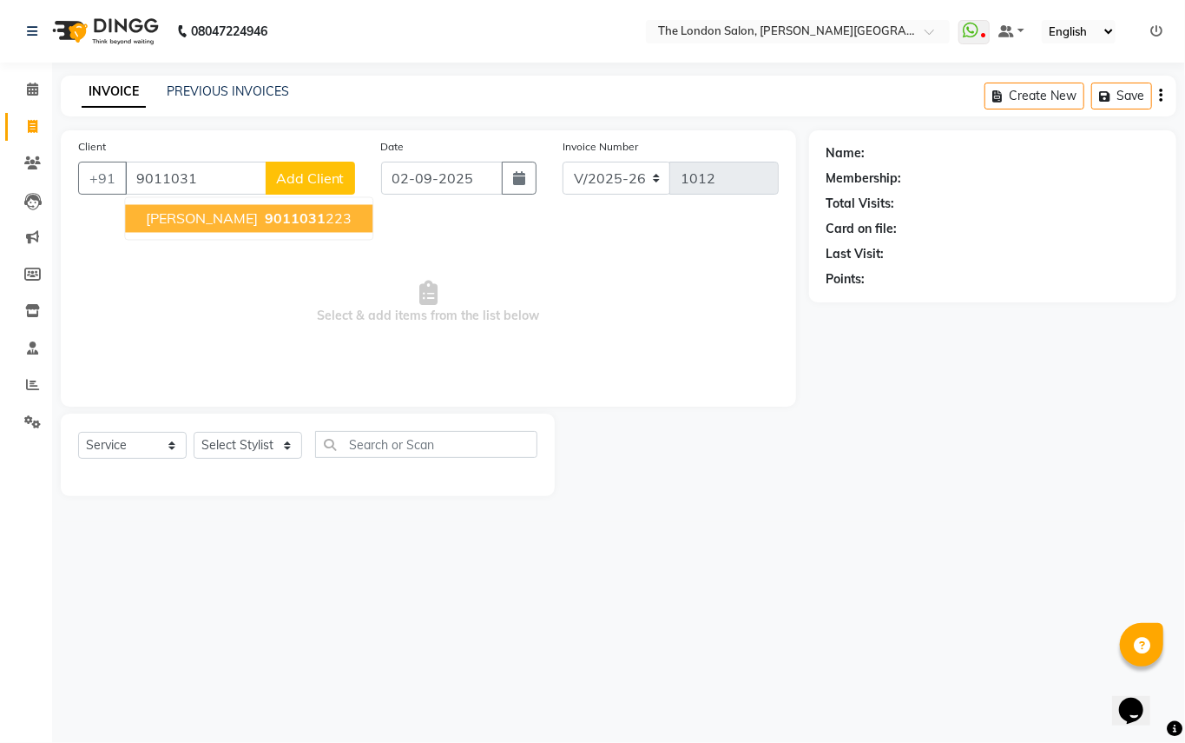
drag, startPoint x: 189, startPoint y: 209, endPoint x: 190, endPoint y: 283, distance: 73.8
click at [189, 210] on button "Rohan 9011031 223" at bounding box center [249, 219] width 248 height 28
type input "9011031223"
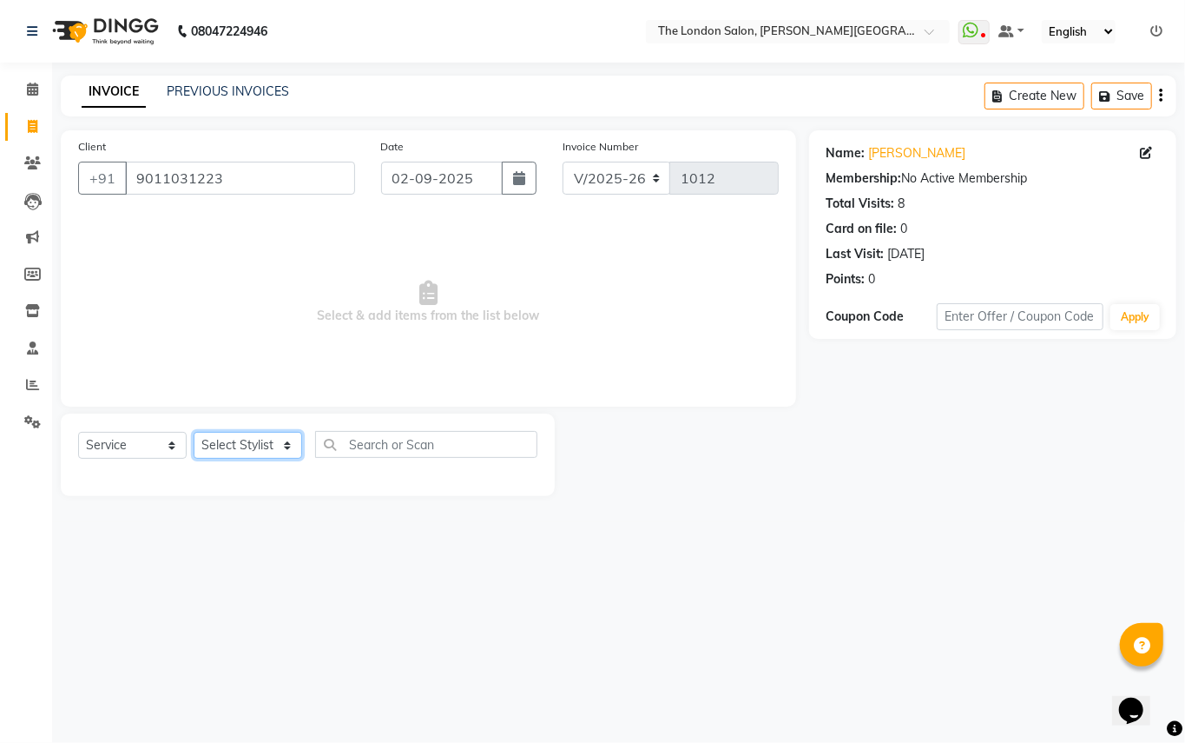
click at [217, 435] on select "Select Stylist Abhay dakaha [PERSON_NAME] Akash [PERSON_NAME] [PERSON_NAME] [PE…" at bounding box center [248, 445] width 109 height 27
select select "44005"
click at [194, 433] on select "Select Stylist Abhay dakaha [PERSON_NAME] Akash [PERSON_NAME] [PERSON_NAME] [PE…" at bounding box center [248, 445] width 109 height 27
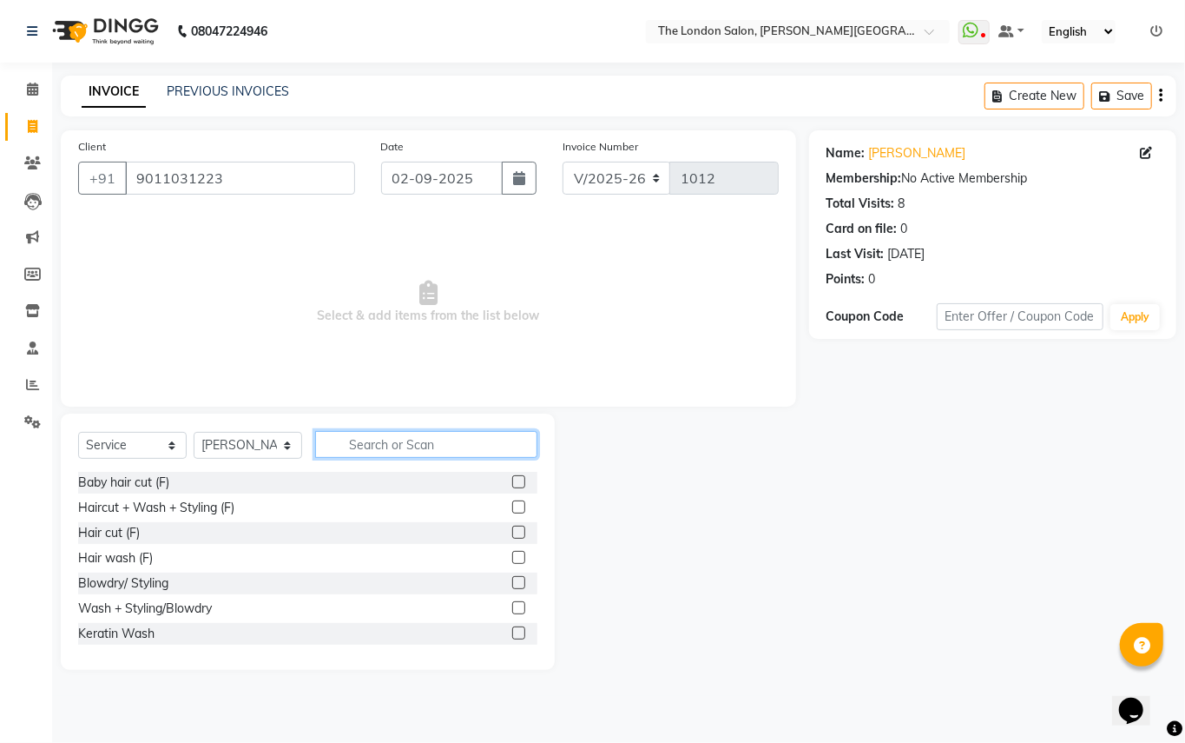
click at [456, 433] on input "text" at bounding box center [426, 444] width 222 height 27
type input "cut"
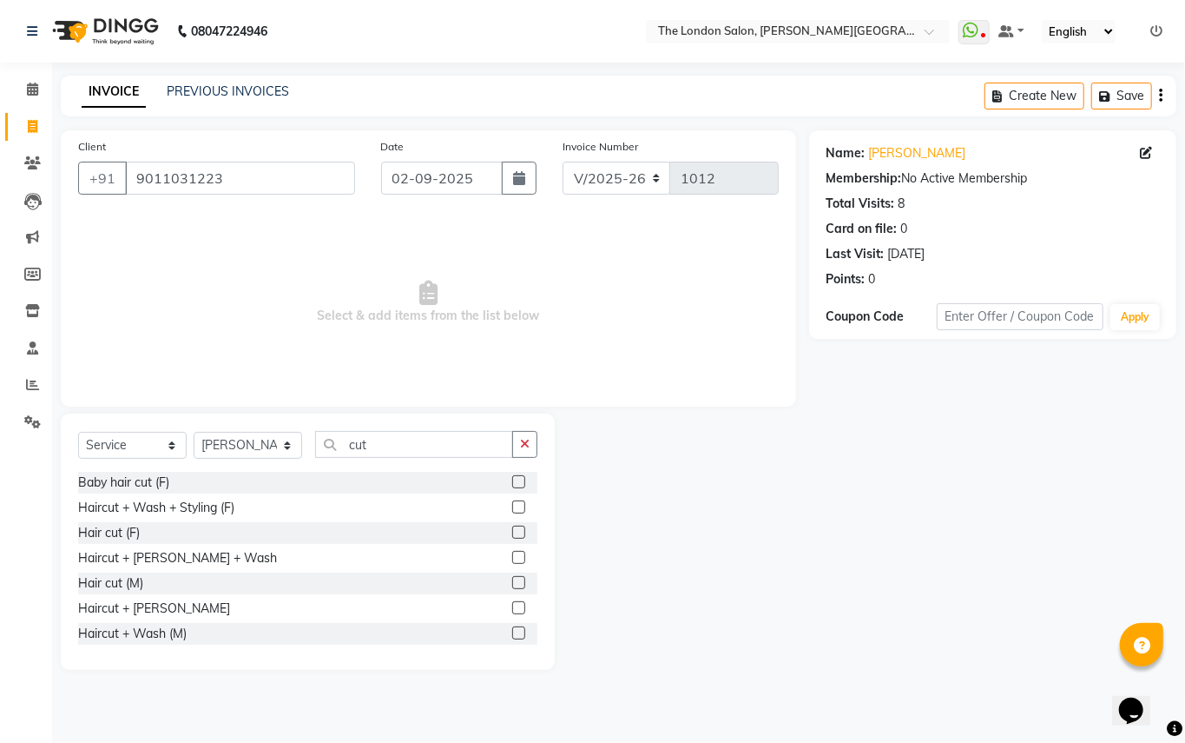
click at [512, 608] on label at bounding box center [518, 607] width 13 height 13
click at [512, 608] on input "checkbox" at bounding box center [517, 608] width 11 height 11
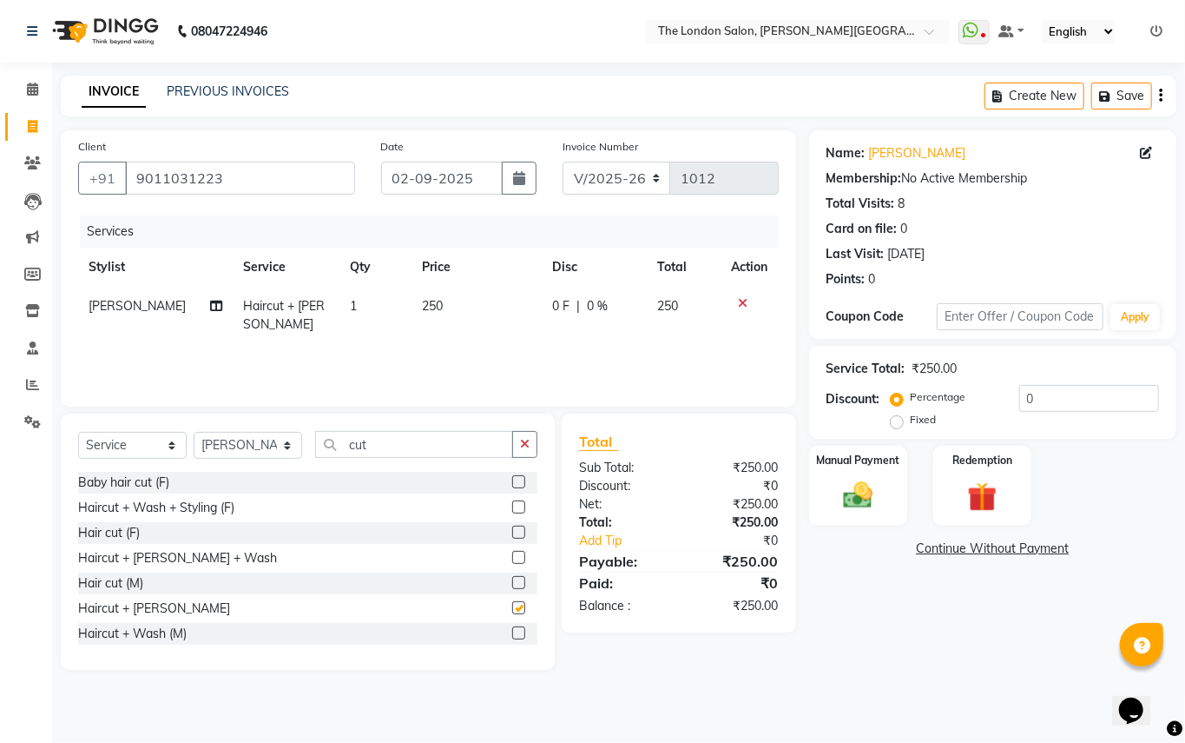
checkbox input "false"
click at [844, 509] on img at bounding box center [859, 496] width 50 height 36
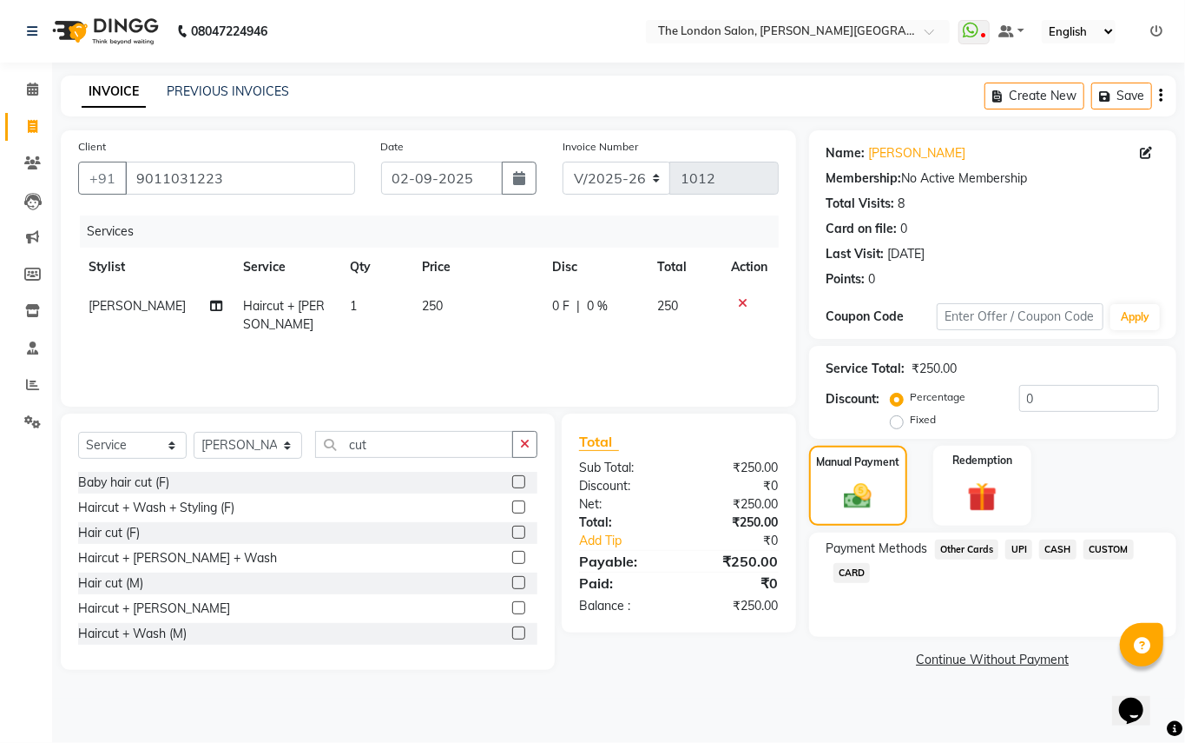
click at [1018, 545] on span "UPI" at bounding box center [1019, 549] width 27 height 20
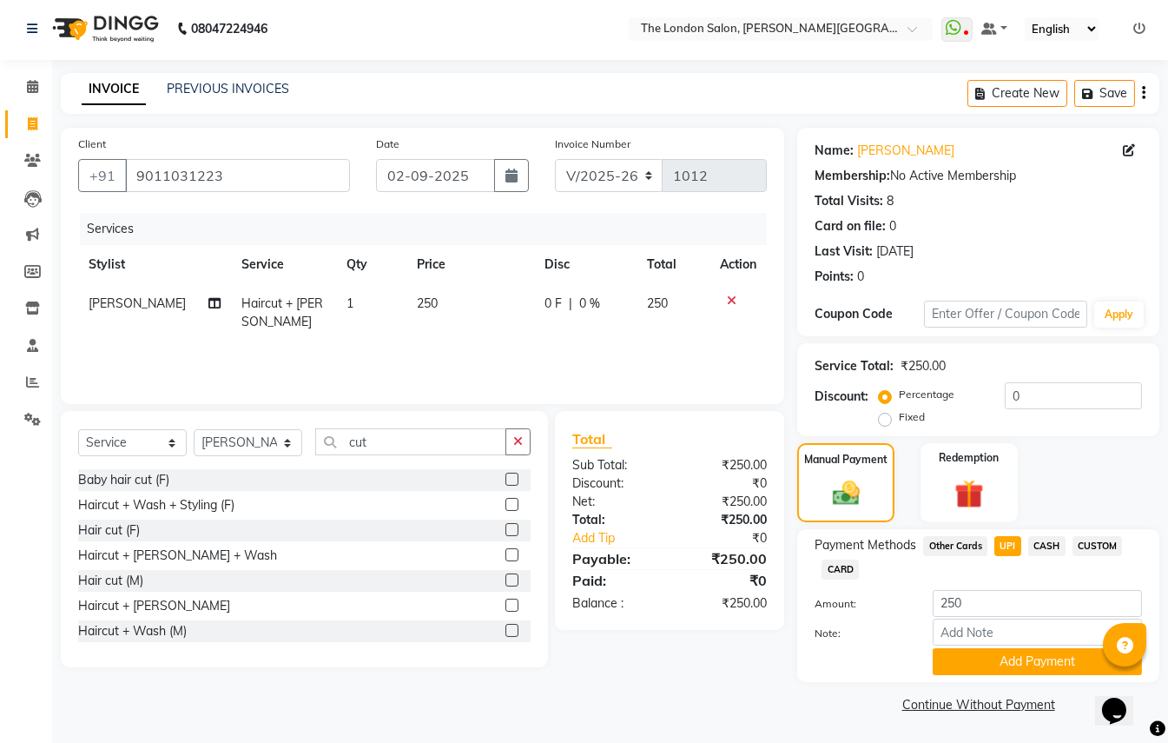
scroll to position [4, 0]
click at [1021, 657] on button "Add Payment" at bounding box center [1037, 660] width 209 height 27
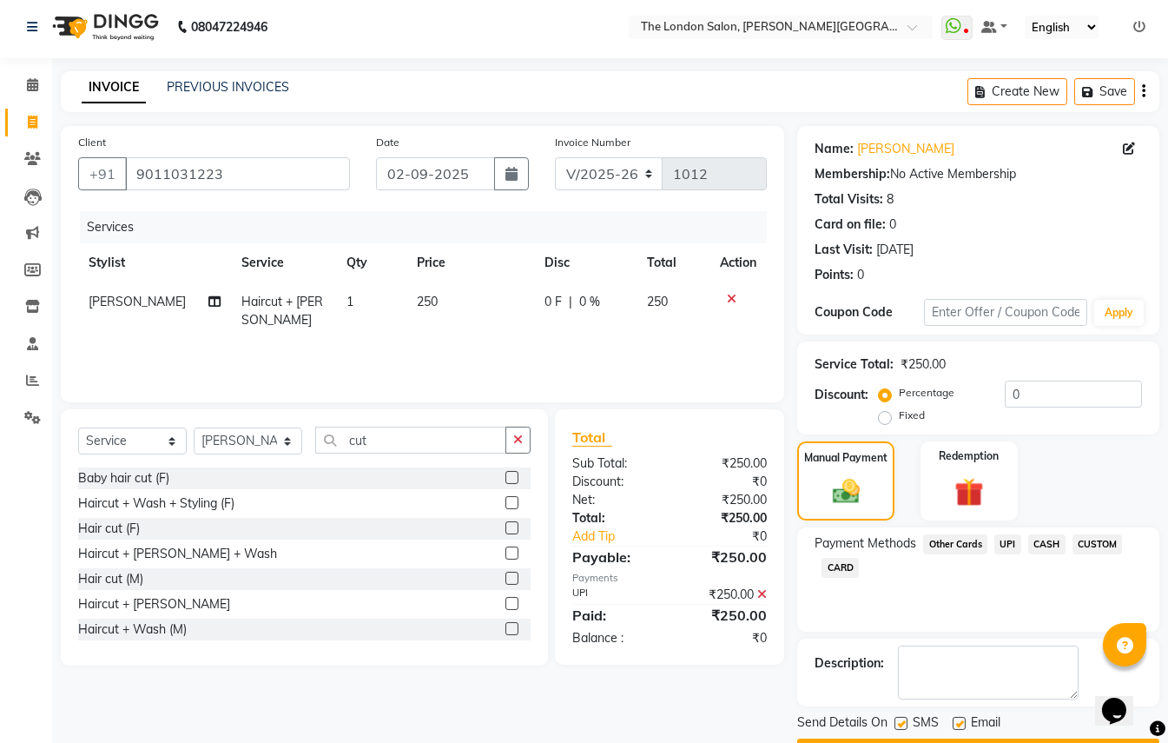
scroll to position [52, 0]
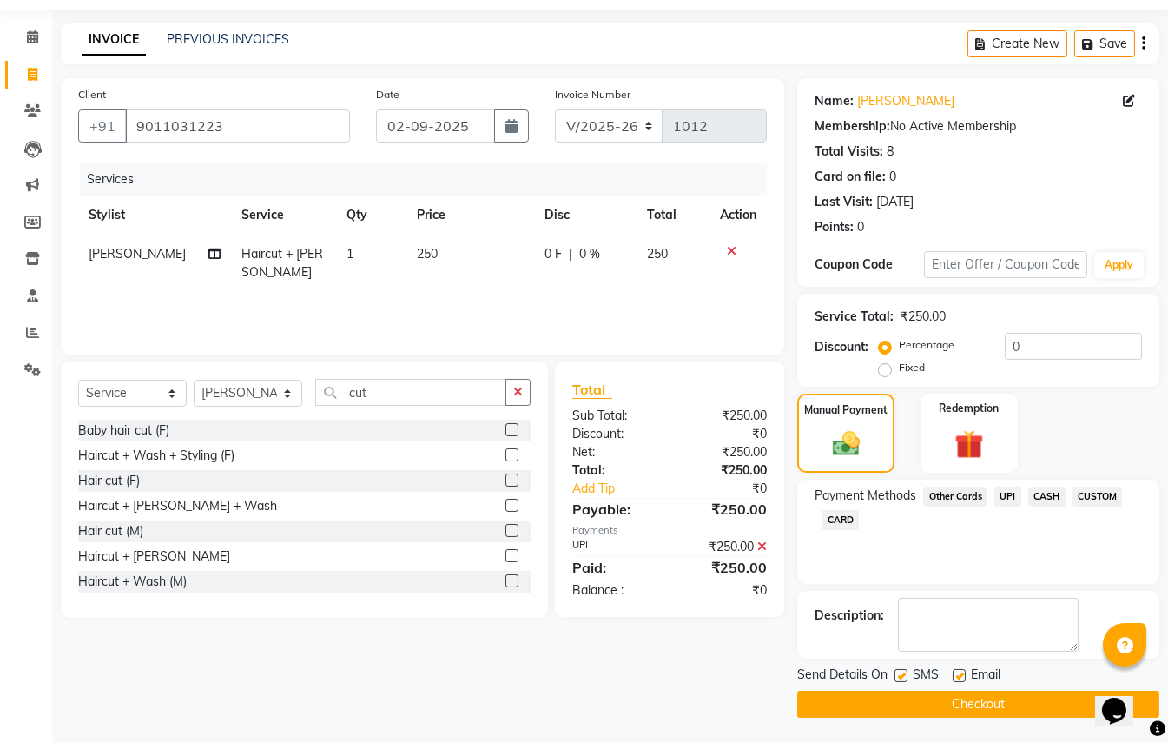
click at [1001, 705] on button "Checkout" at bounding box center [978, 703] width 362 height 27
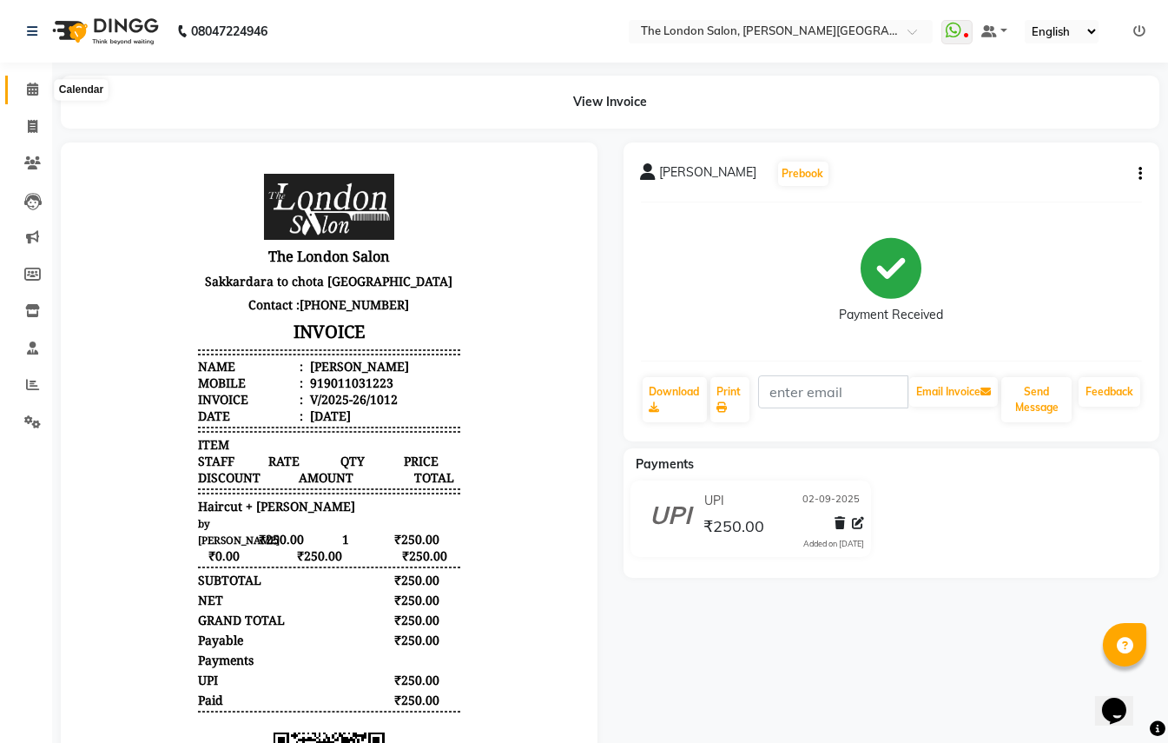
click at [36, 84] on icon at bounding box center [32, 89] width 11 height 13
